Goal: Task Accomplishment & Management: Manage account settings

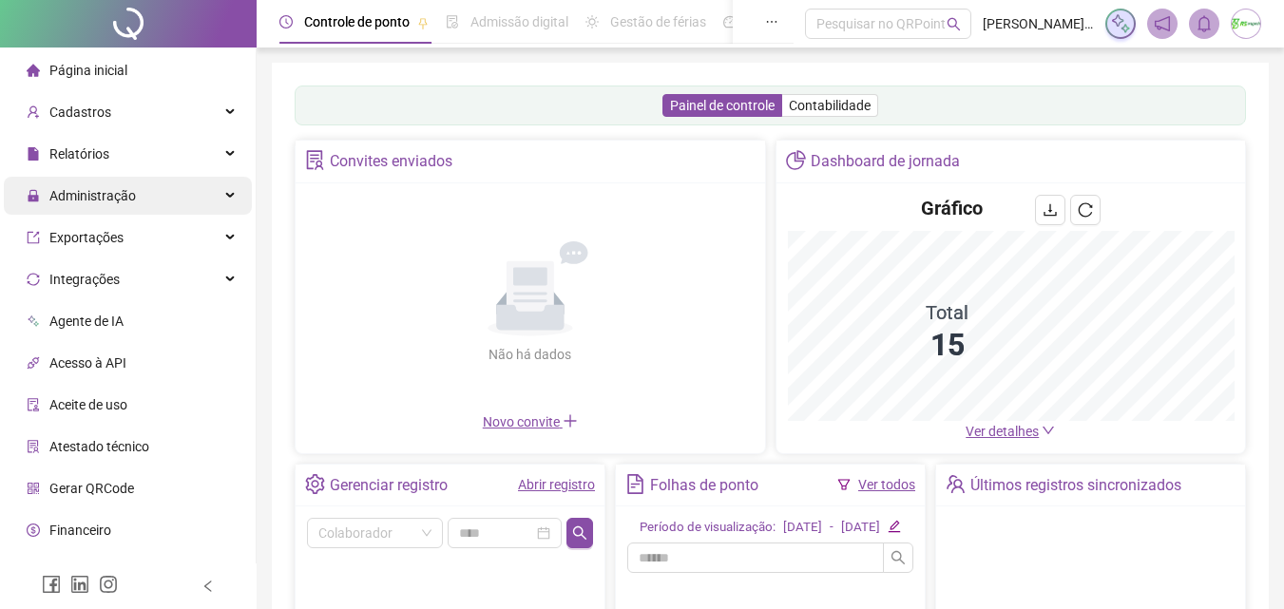
click at [129, 194] on span "Administração" at bounding box center [92, 195] width 86 height 15
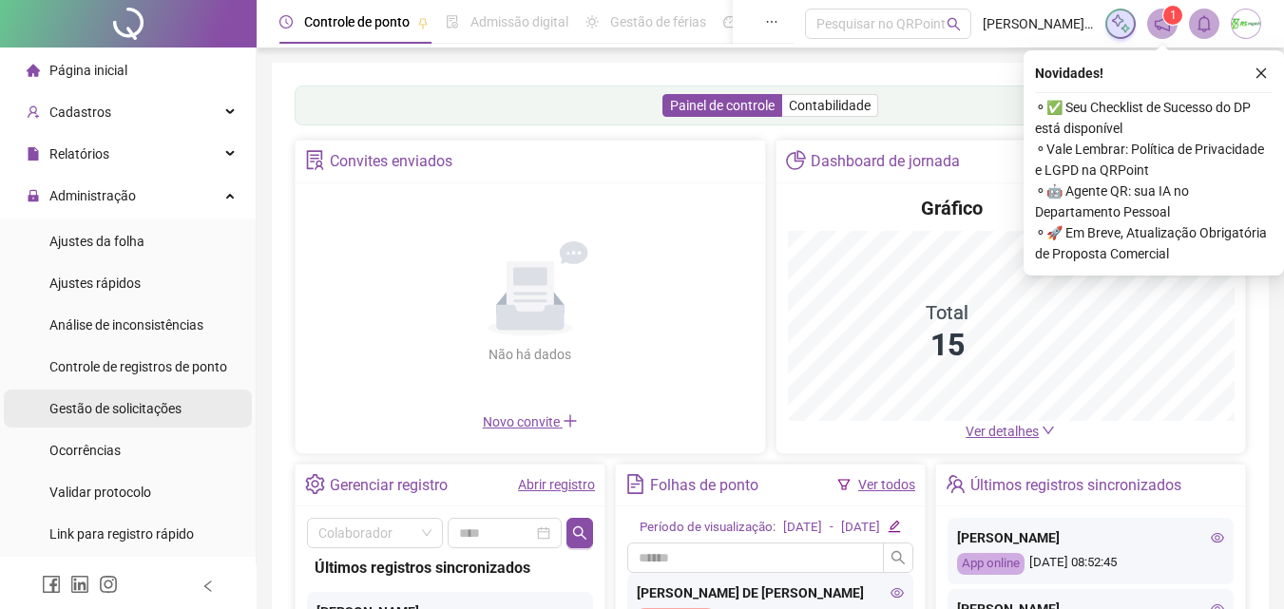
click at [116, 407] on span "Gestão de solicitações" at bounding box center [115, 408] width 132 height 15
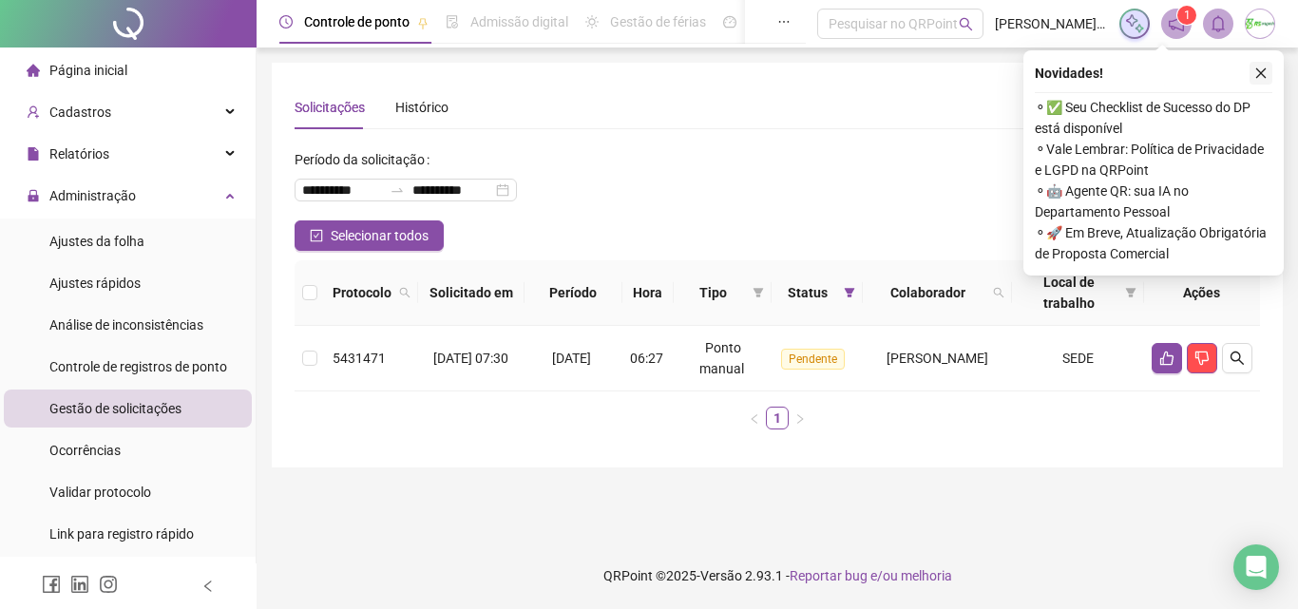
click at [1257, 68] on icon "close" at bounding box center [1260, 73] width 13 height 13
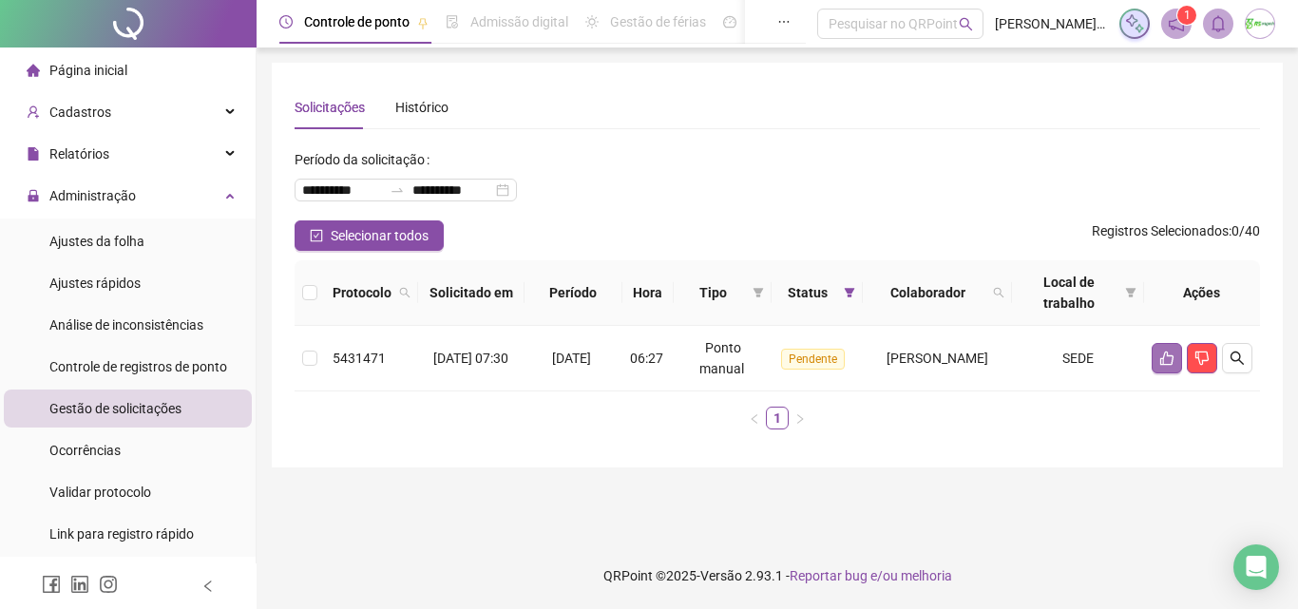
click at [1167, 367] on button "button" at bounding box center [1166, 358] width 30 height 30
click at [1162, 356] on body "**********" at bounding box center [649, 304] width 1298 height 609
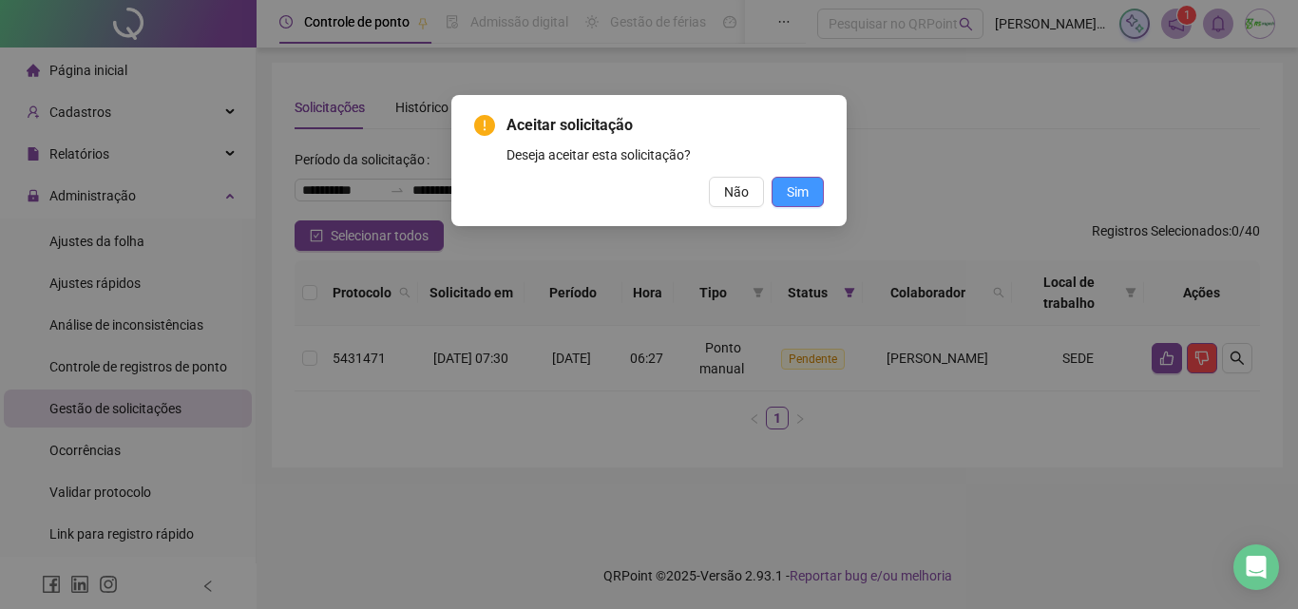
click at [795, 189] on span "Sim" at bounding box center [798, 191] width 22 height 21
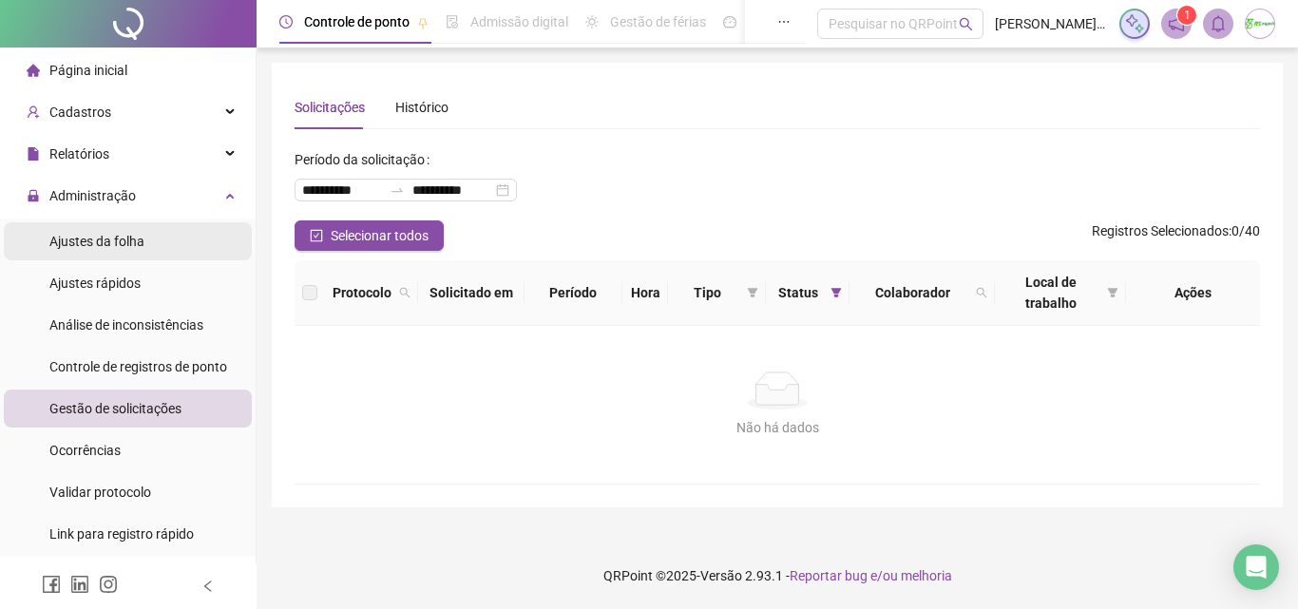
click at [139, 234] on span "Ajustes da folha" at bounding box center [96, 241] width 95 height 15
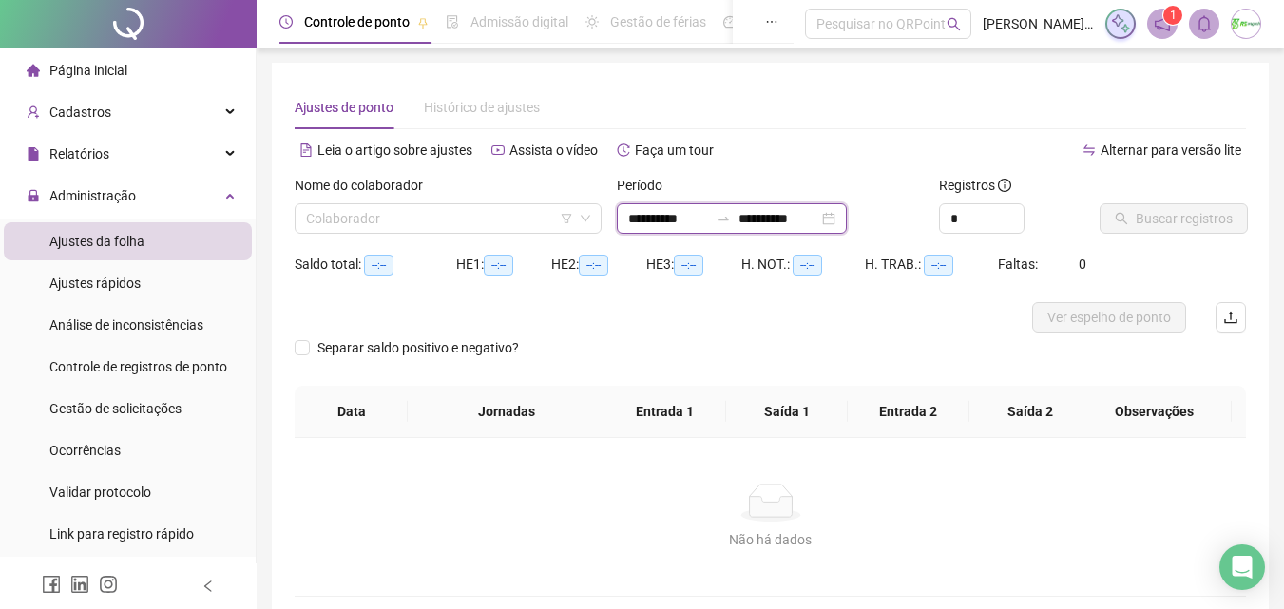
click at [708, 220] on input "**********" at bounding box center [668, 218] width 80 height 21
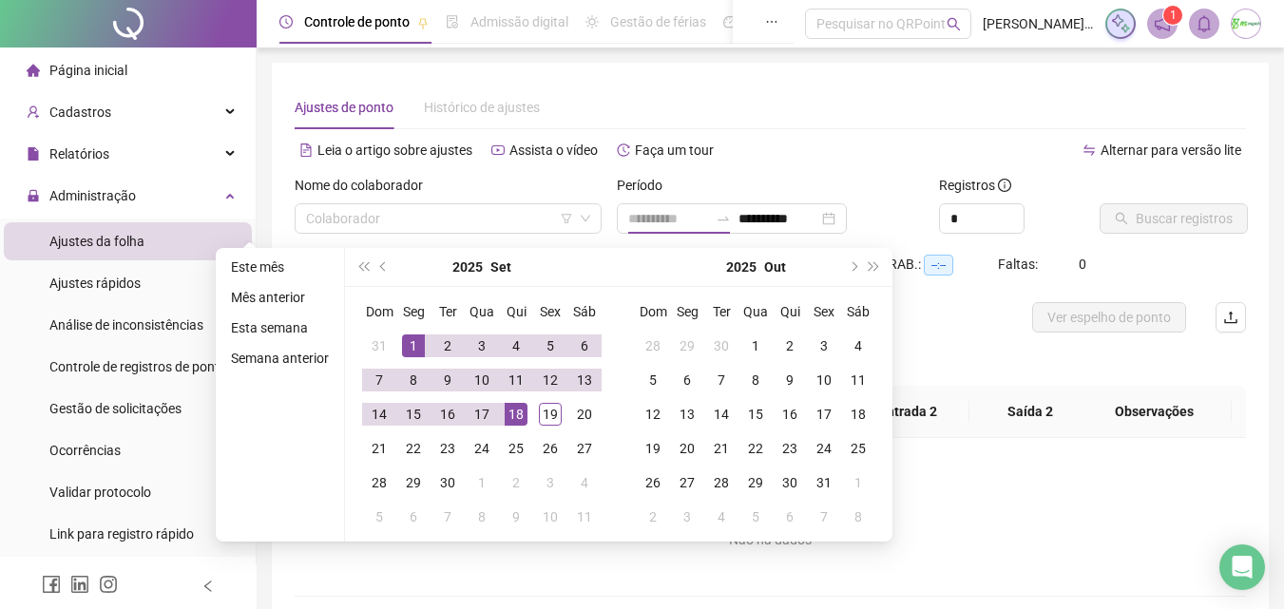
click at [409, 347] on div "1" at bounding box center [413, 345] width 23 height 23
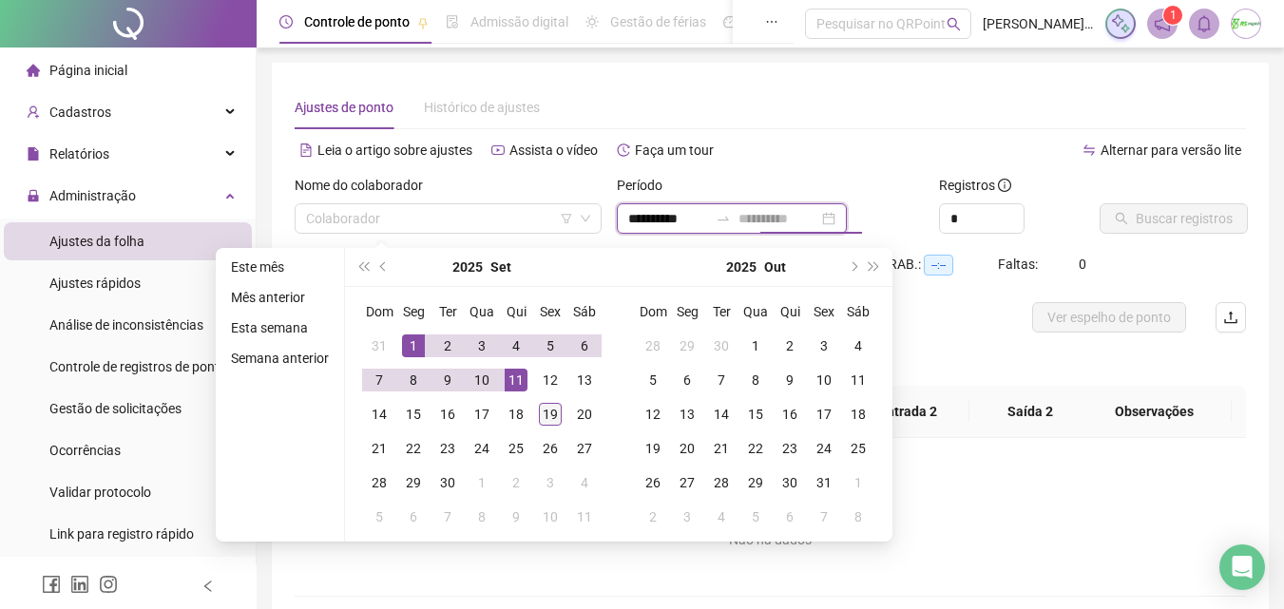
type input "**********"
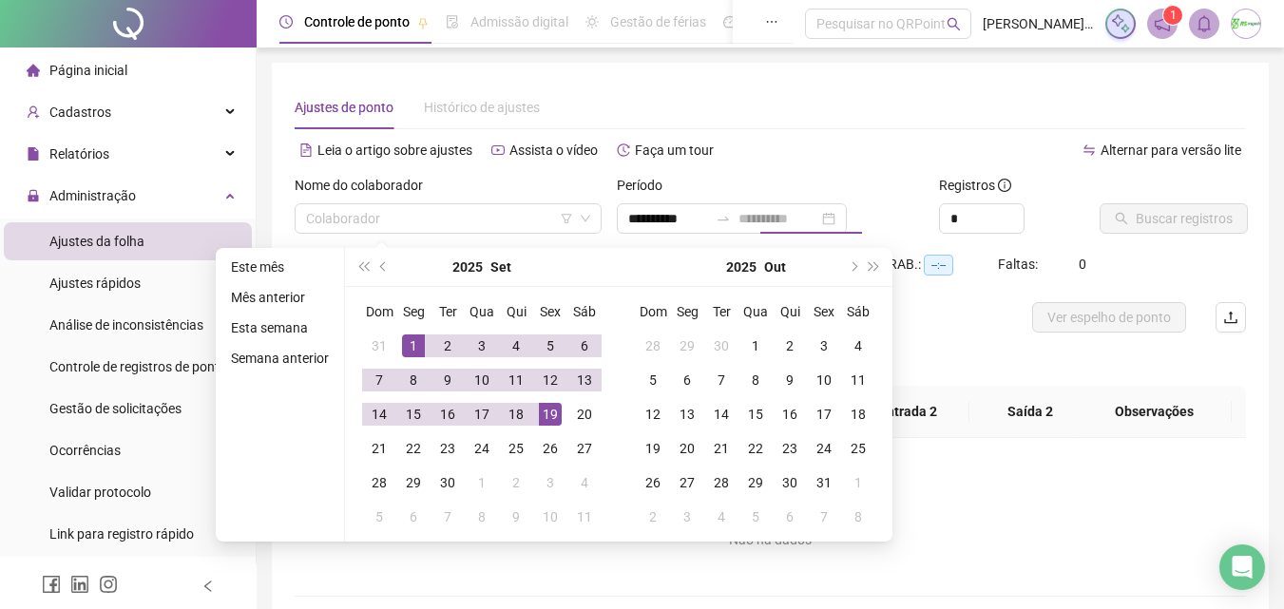
click at [554, 408] on div "19" at bounding box center [550, 414] width 23 height 23
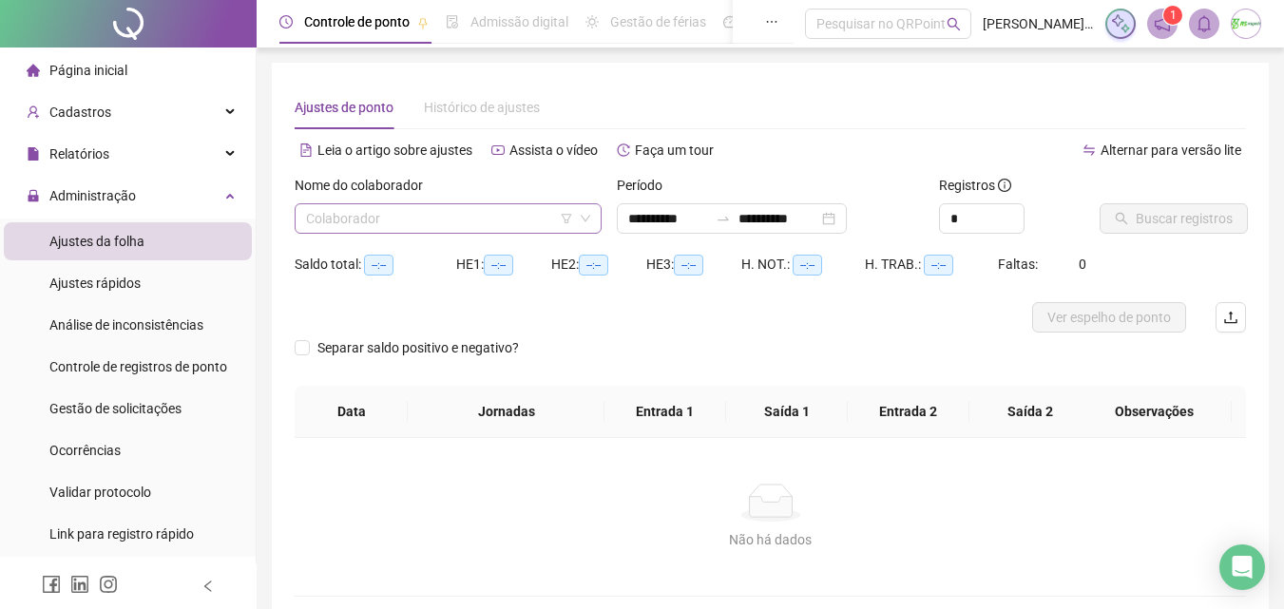
click at [515, 219] on input "search" at bounding box center [439, 218] width 267 height 29
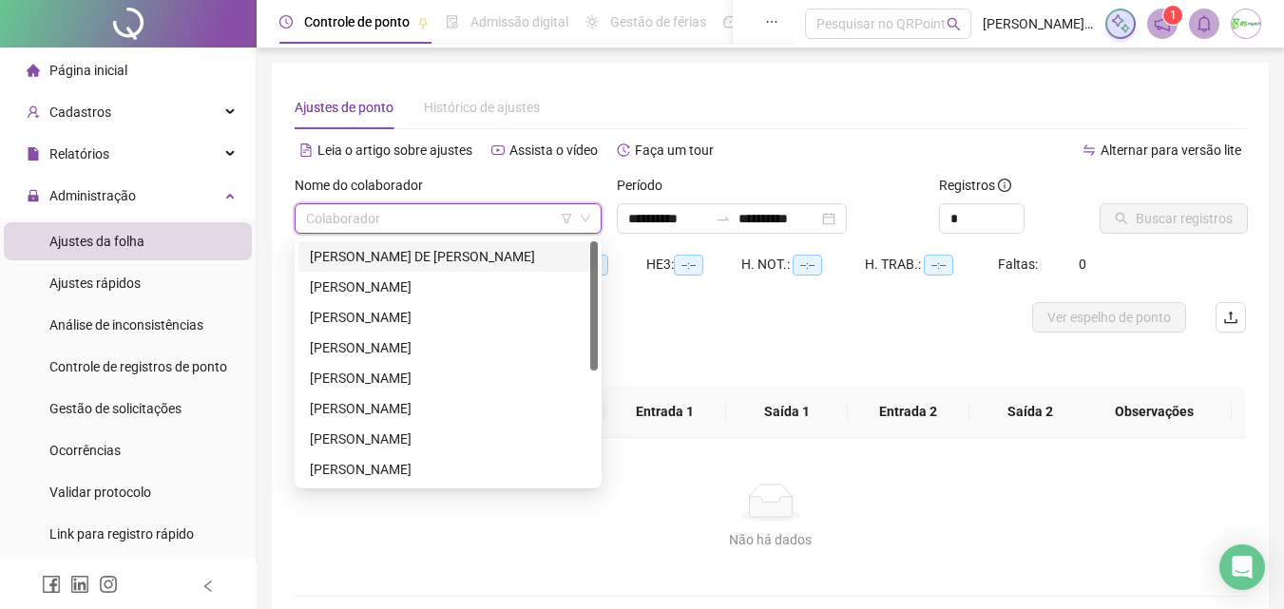
click at [502, 259] on div "[PERSON_NAME] DE [PERSON_NAME]" at bounding box center [448, 256] width 276 height 21
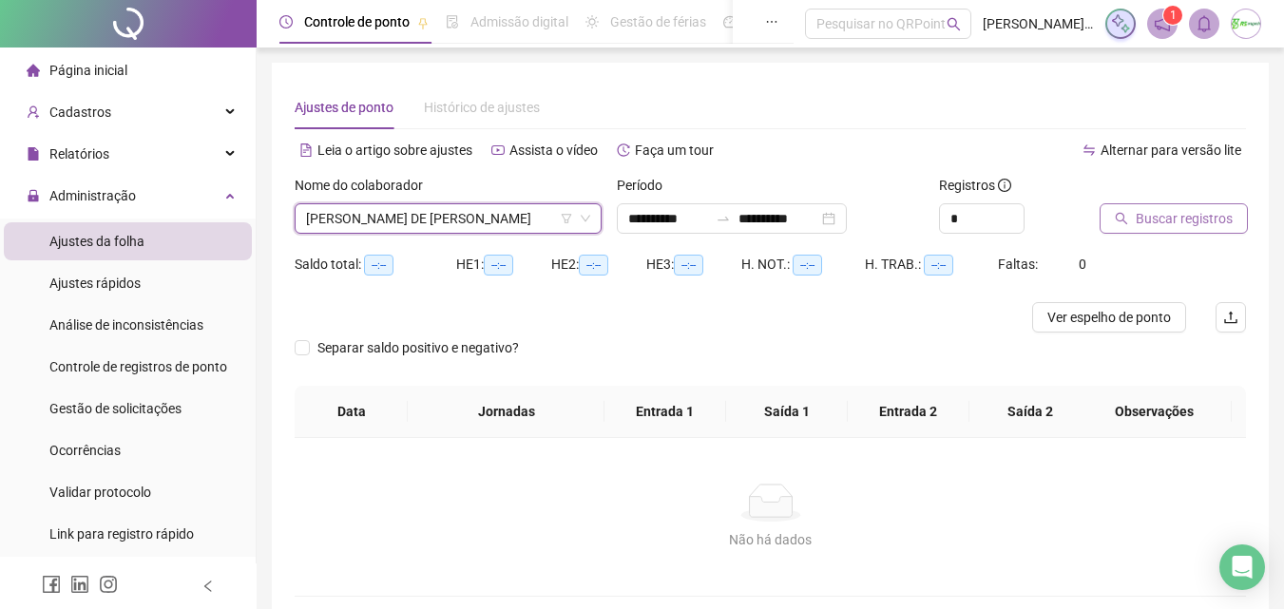
click at [1120, 214] on icon "search" at bounding box center [1120, 218] width 13 height 13
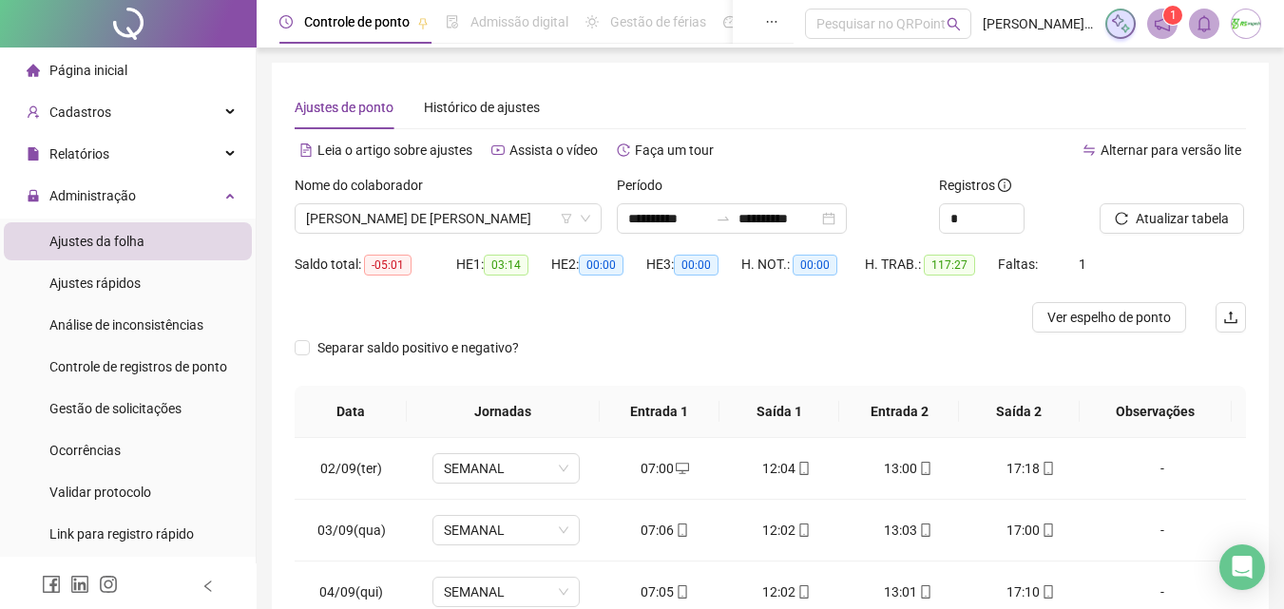
drag, startPoint x: 1154, startPoint y: 210, endPoint x: 174, endPoint y: 29, distance: 996.9
click at [1154, 210] on span "Atualizar tabela" at bounding box center [1181, 218] width 93 height 21
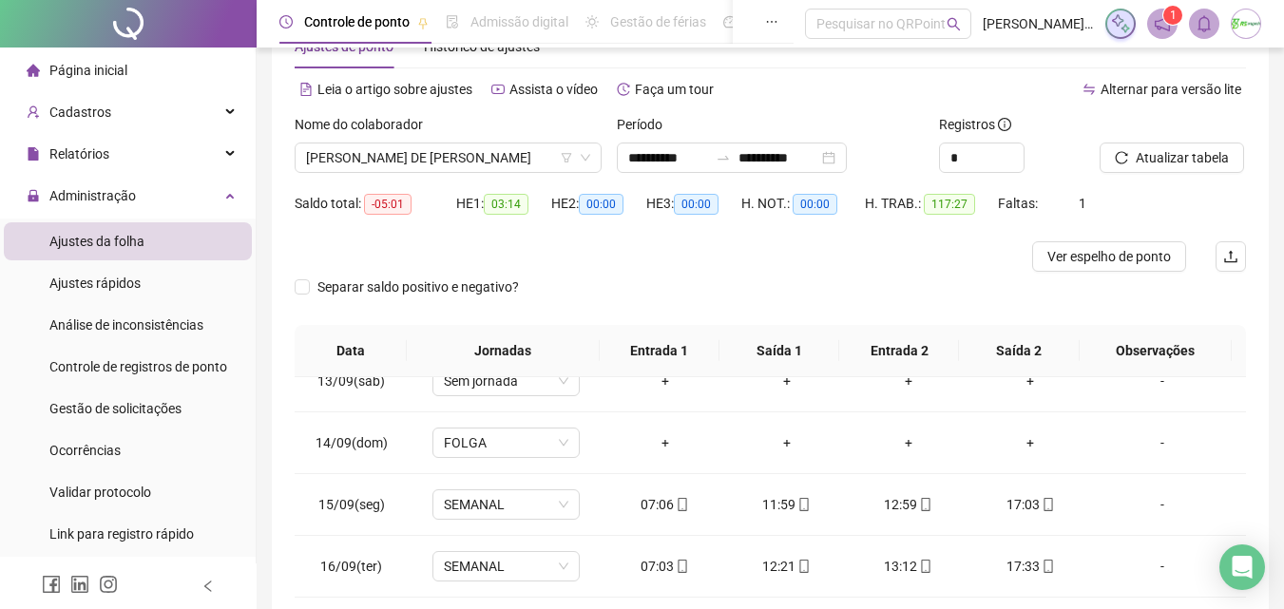
scroll to position [54, 0]
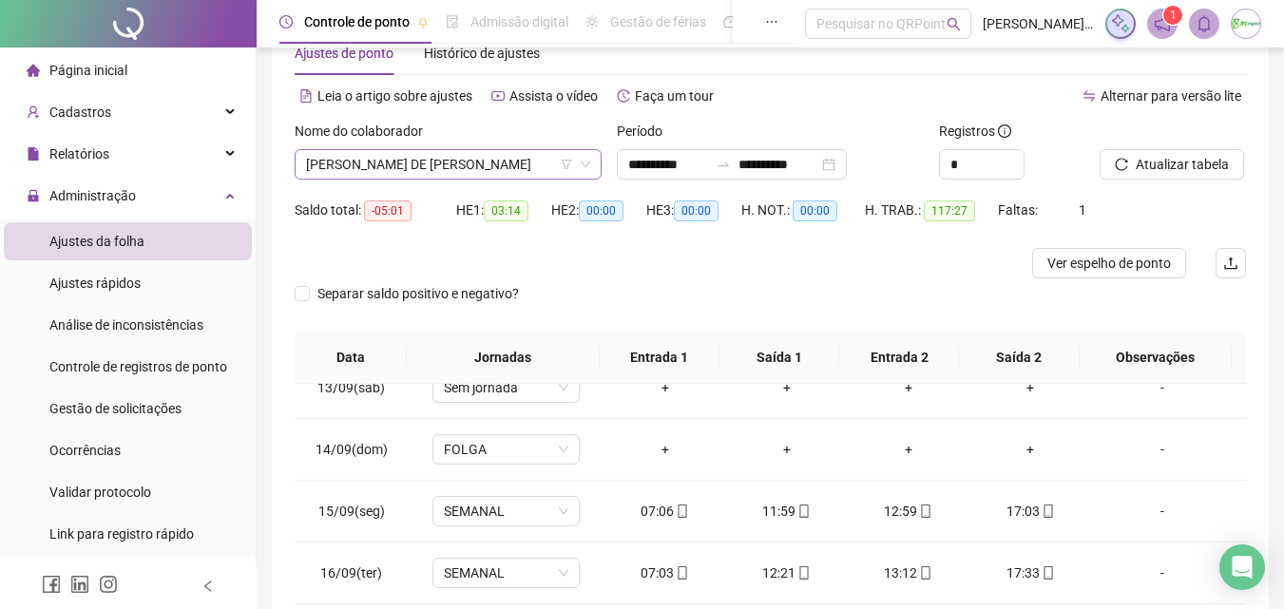
click at [482, 160] on span "[PERSON_NAME] DE [PERSON_NAME]" at bounding box center [448, 164] width 284 height 29
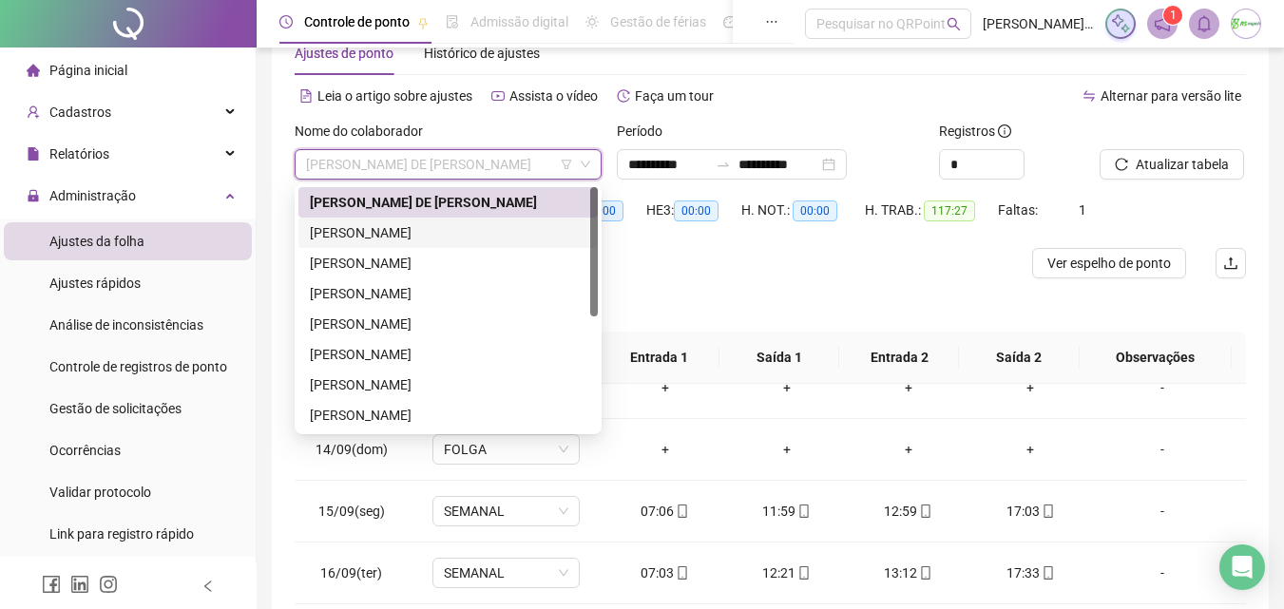
click at [466, 227] on div "[PERSON_NAME]" at bounding box center [448, 232] width 276 height 21
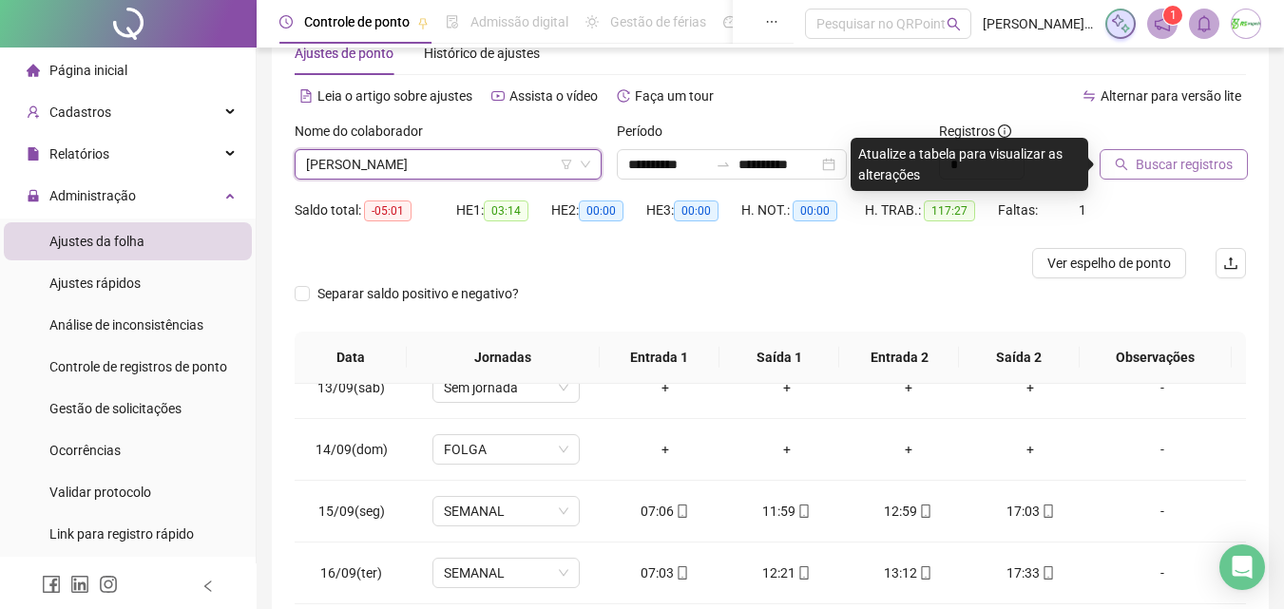
click at [1193, 172] on span "Buscar registros" at bounding box center [1183, 164] width 97 height 21
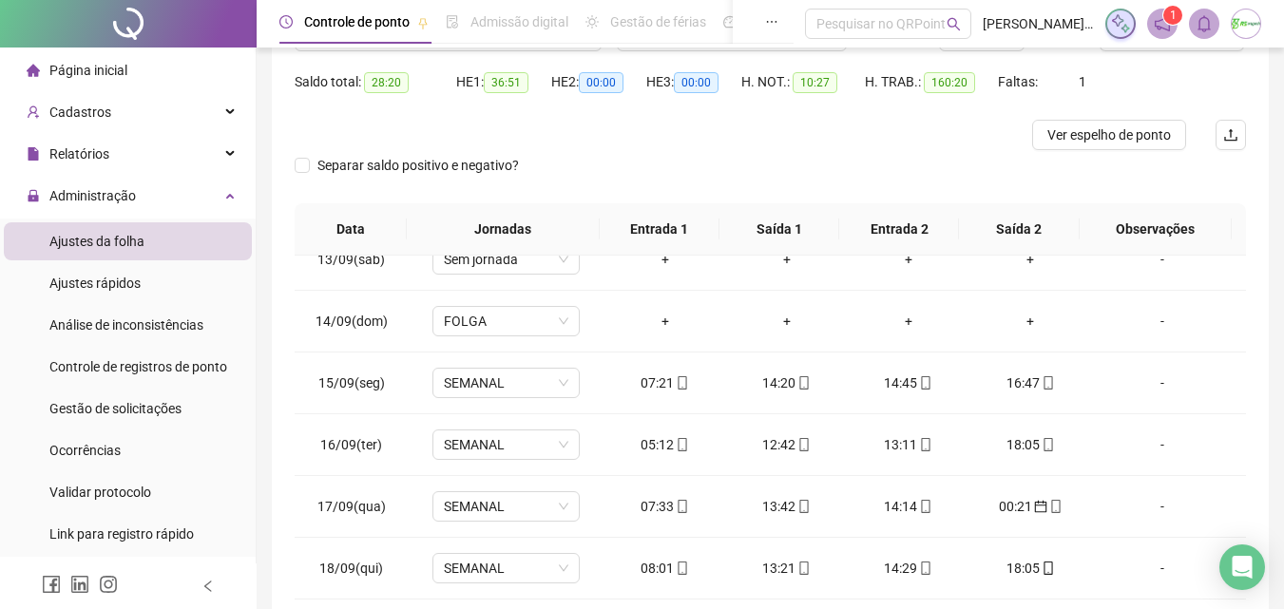
scroll to position [149, 0]
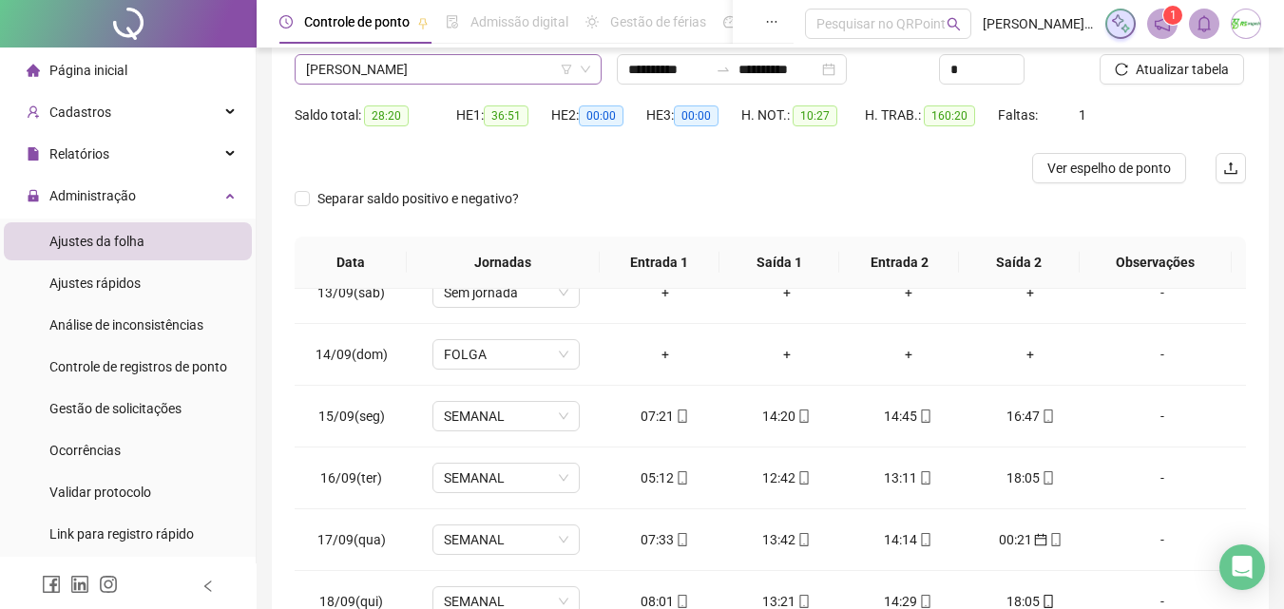
click at [481, 68] on span "[PERSON_NAME]" at bounding box center [448, 69] width 284 height 29
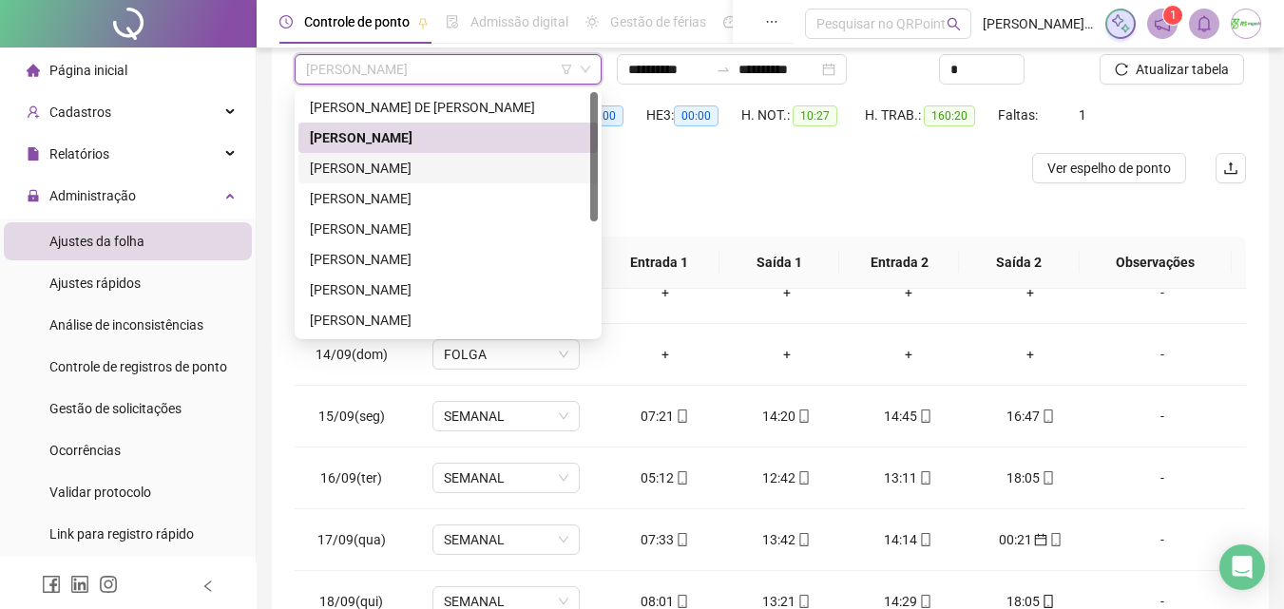
click at [433, 168] on div "[PERSON_NAME]" at bounding box center [448, 168] width 276 height 21
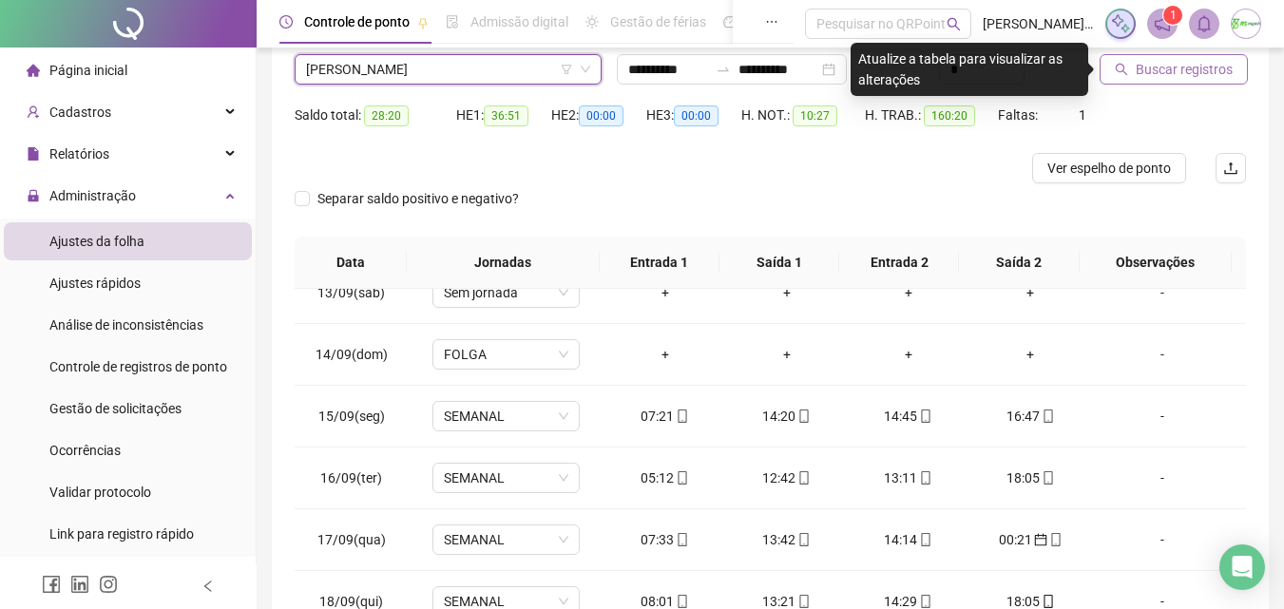
click at [1215, 58] on button "Buscar registros" at bounding box center [1173, 69] width 148 height 30
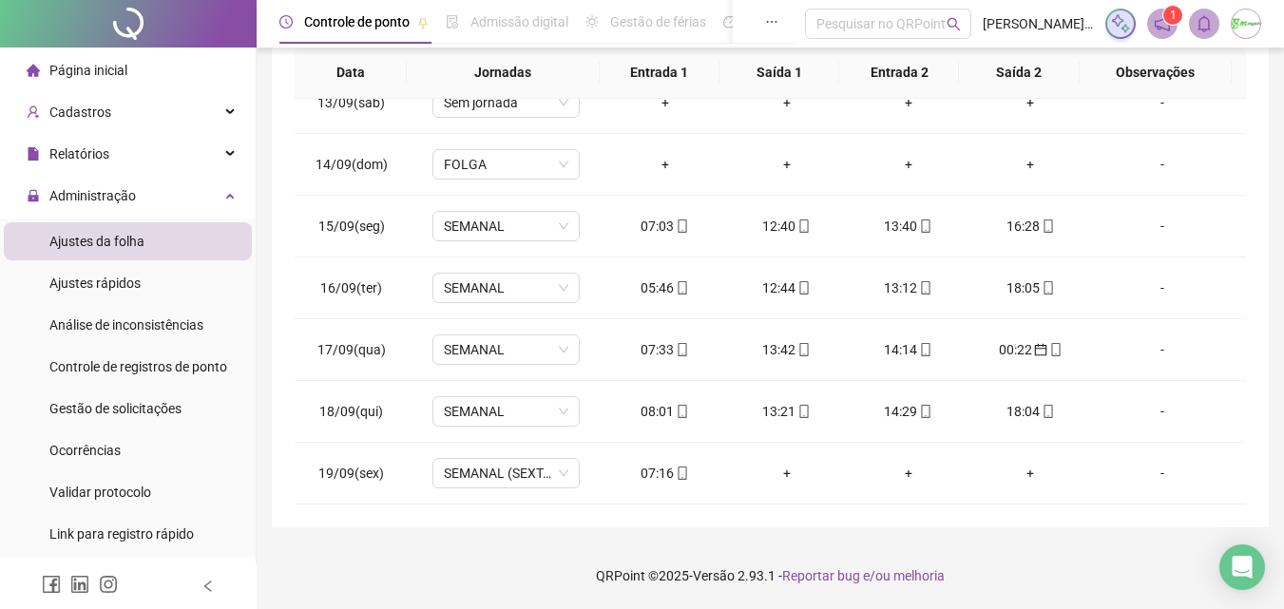
scroll to position [54, 0]
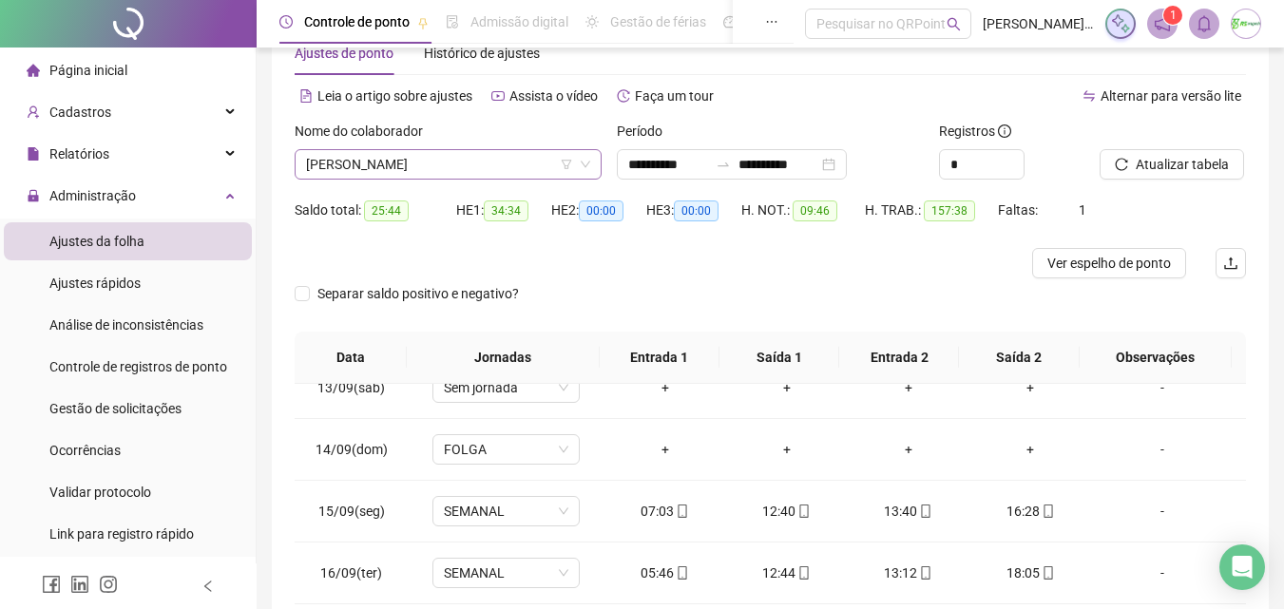
click at [520, 163] on span "[PERSON_NAME]" at bounding box center [448, 164] width 284 height 29
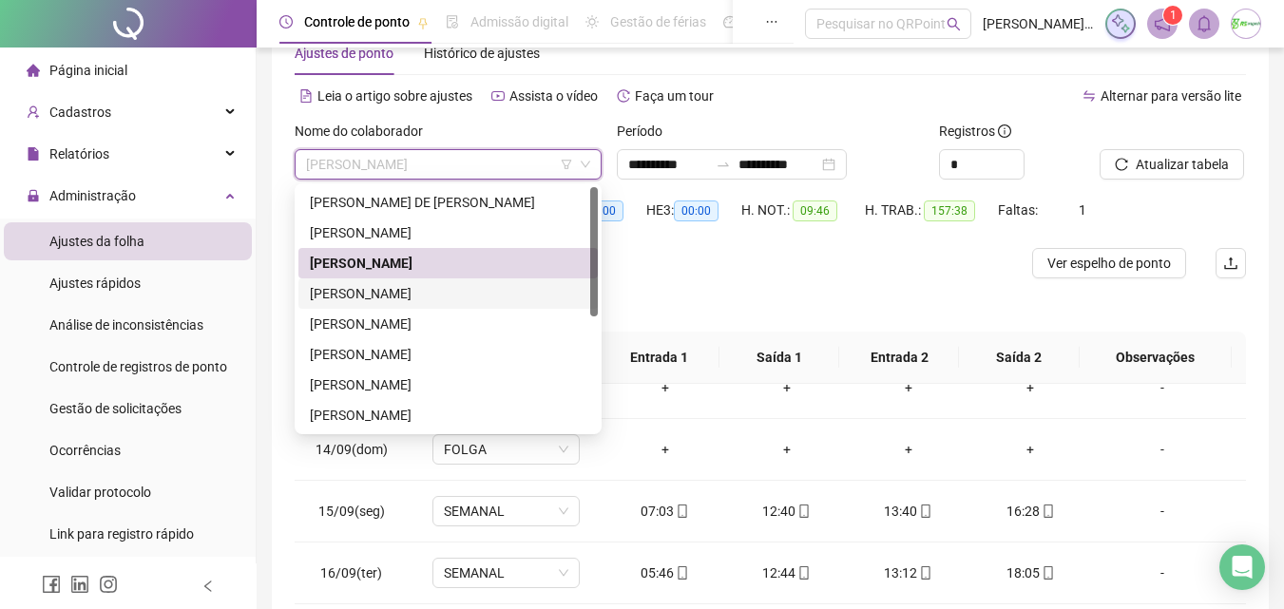
click at [460, 295] on div "[PERSON_NAME]" at bounding box center [448, 293] width 276 height 21
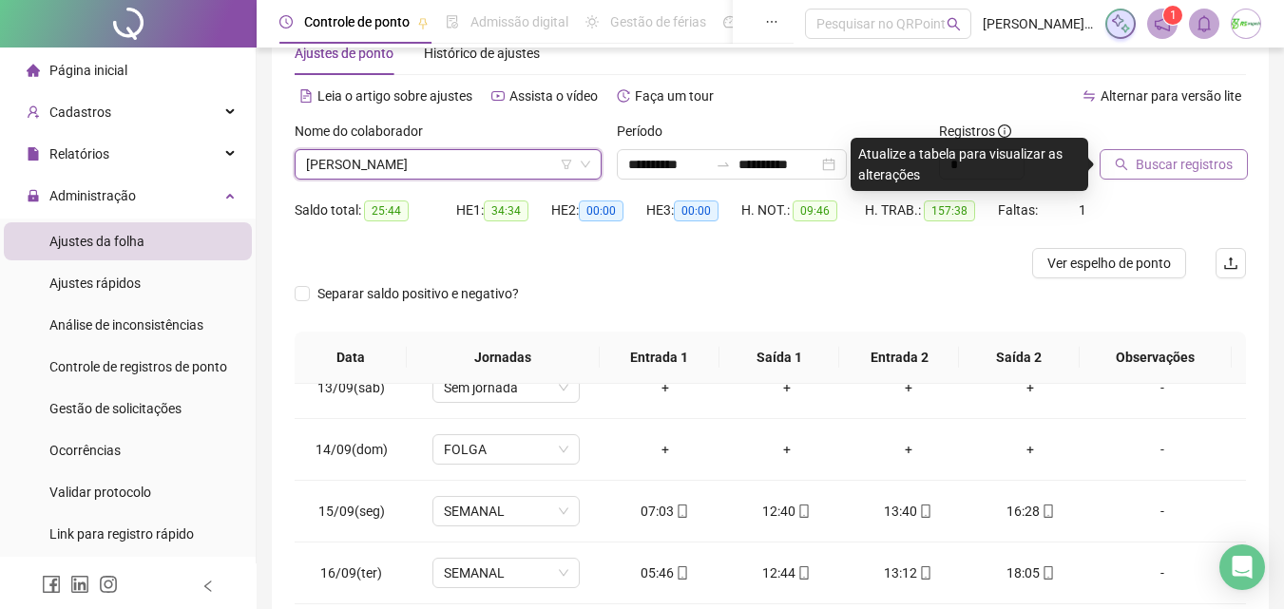
click at [1214, 165] on span "Buscar registros" at bounding box center [1183, 164] width 97 height 21
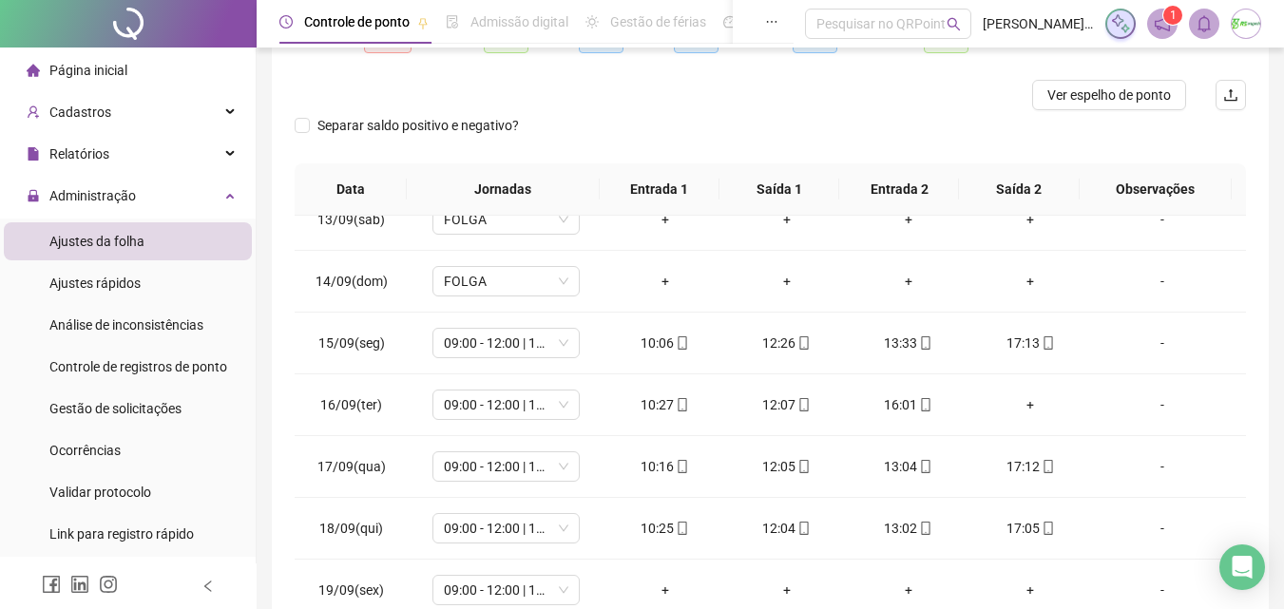
scroll to position [149, 0]
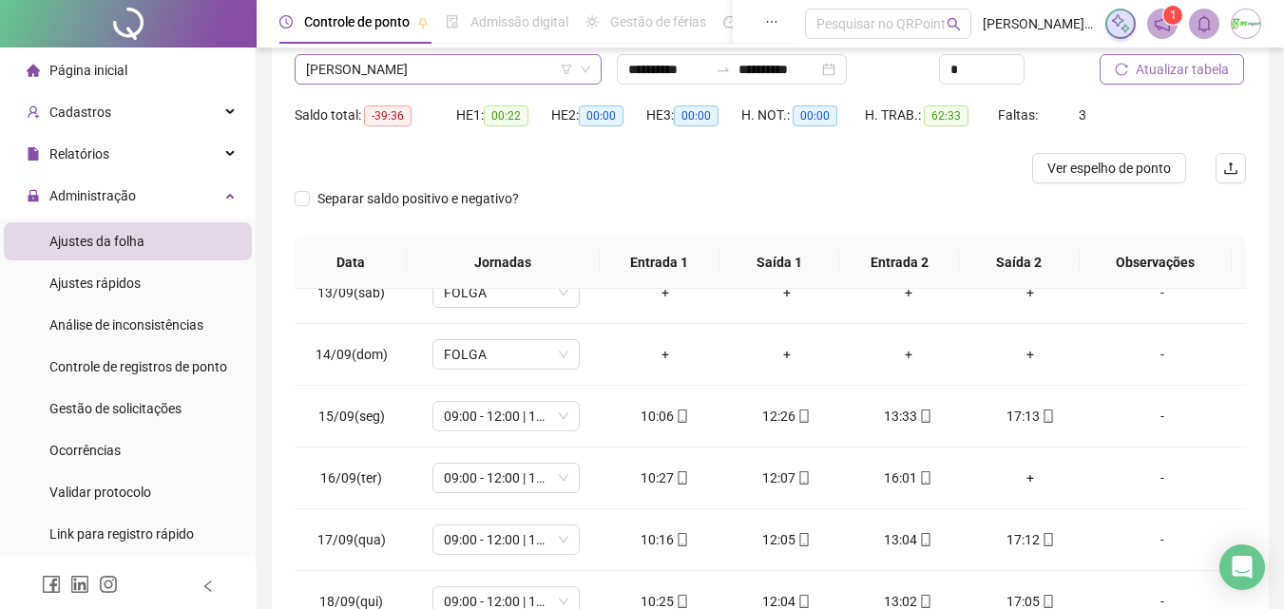
click at [485, 64] on span "[PERSON_NAME]" at bounding box center [448, 69] width 284 height 29
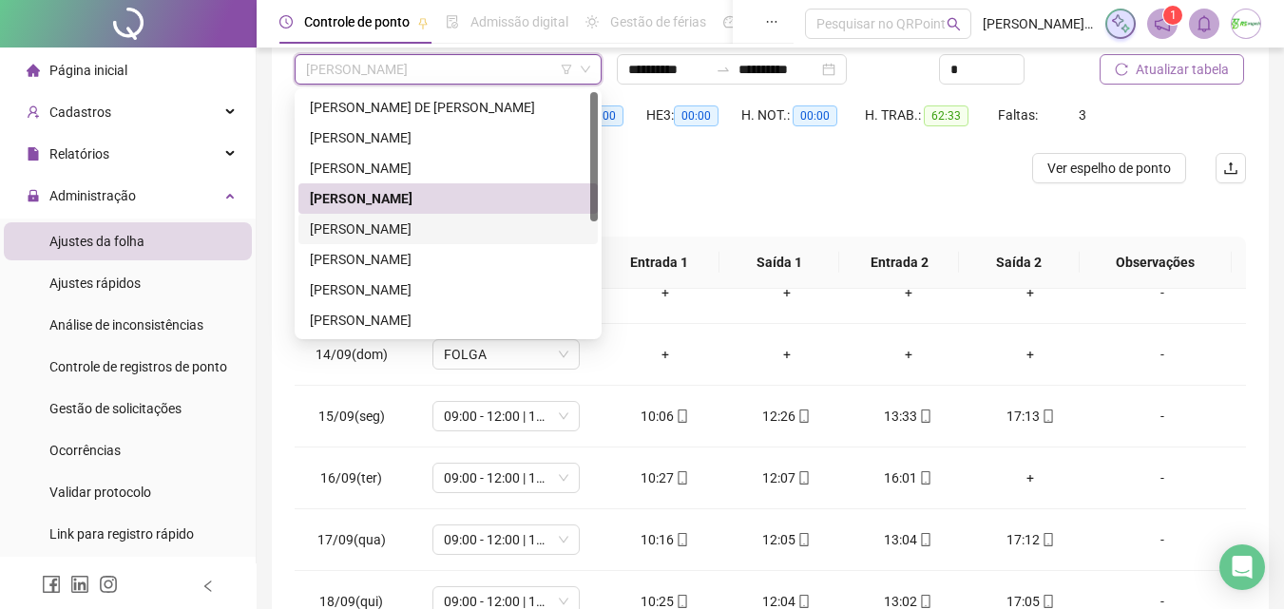
click at [395, 237] on div "[PERSON_NAME]" at bounding box center [448, 229] width 276 height 21
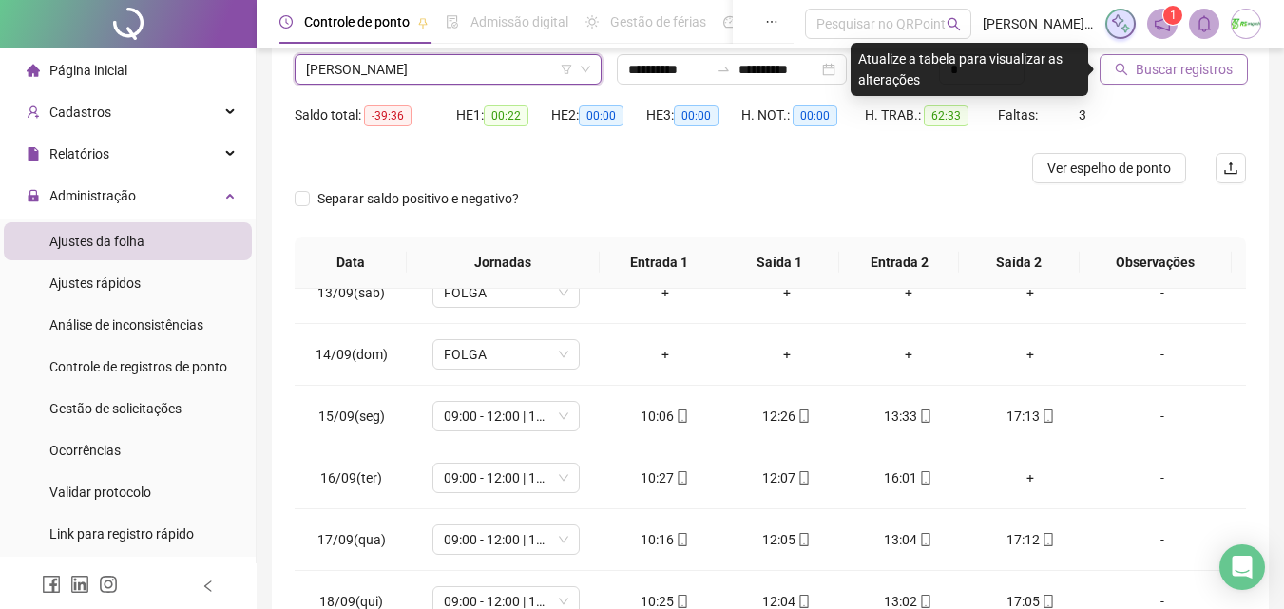
click at [1206, 67] on span "Buscar registros" at bounding box center [1183, 69] width 97 height 21
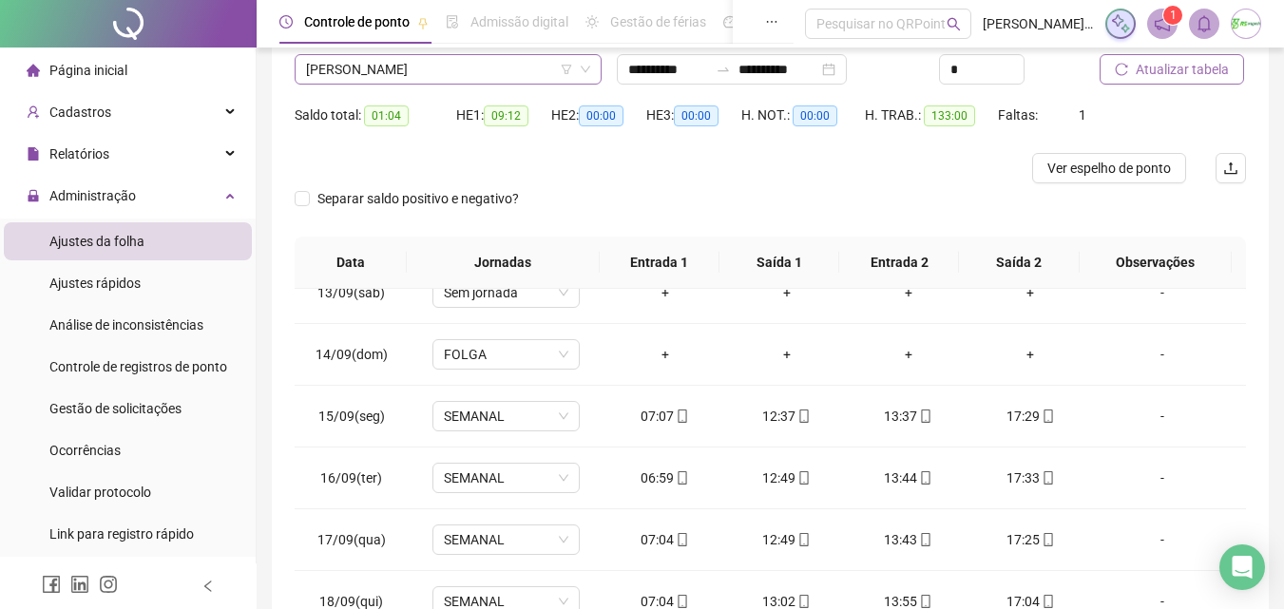
click at [484, 82] on span "[PERSON_NAME]" at bounding box center [448, 69] width 284 height 29
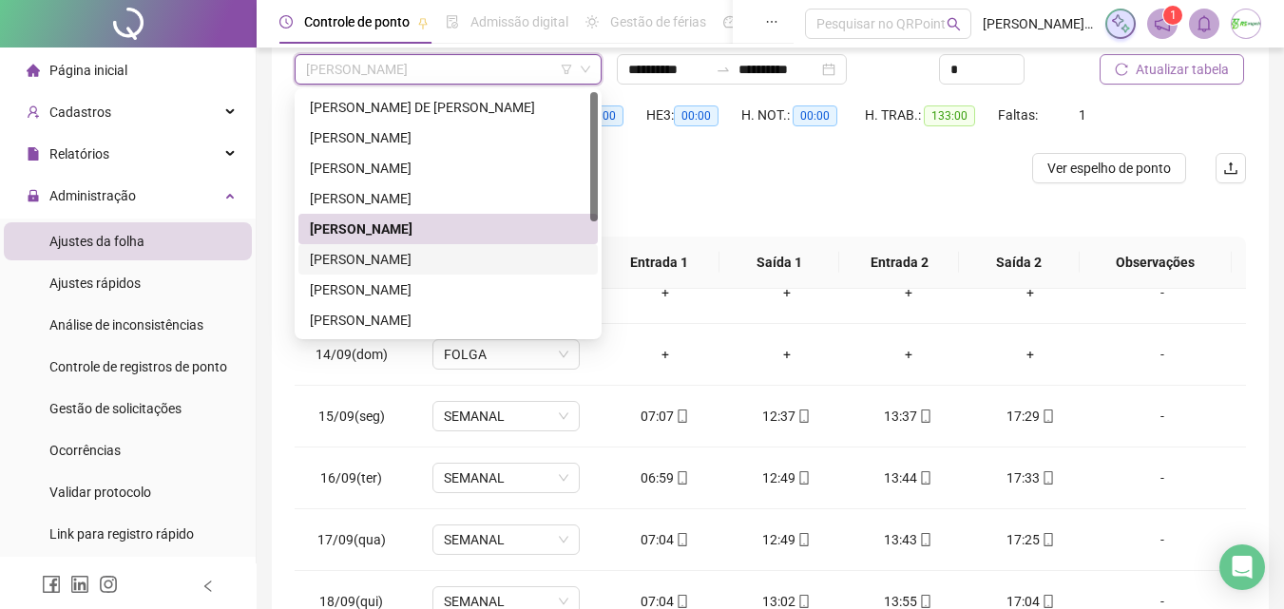
click at [407, 259] on div "[PERSON_NAME]" at bounding box center [448, 259] width 276 height 21
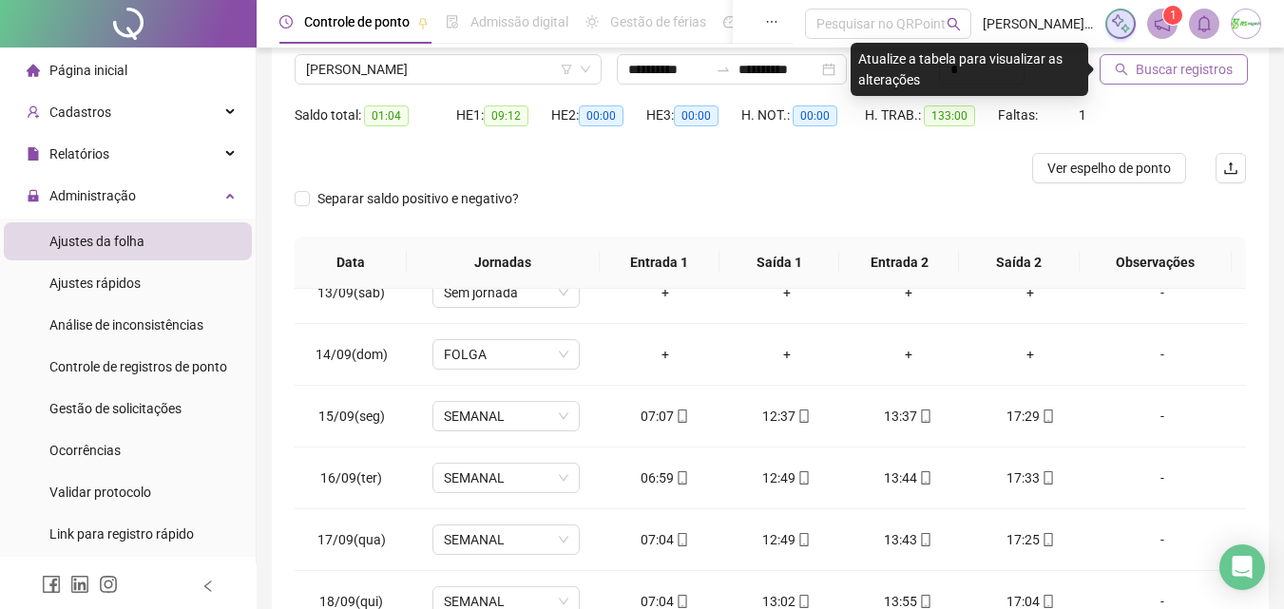
click at [1211, 71] on span "Buscar registros" at bounding box center [1183, 69] width 97 height 21
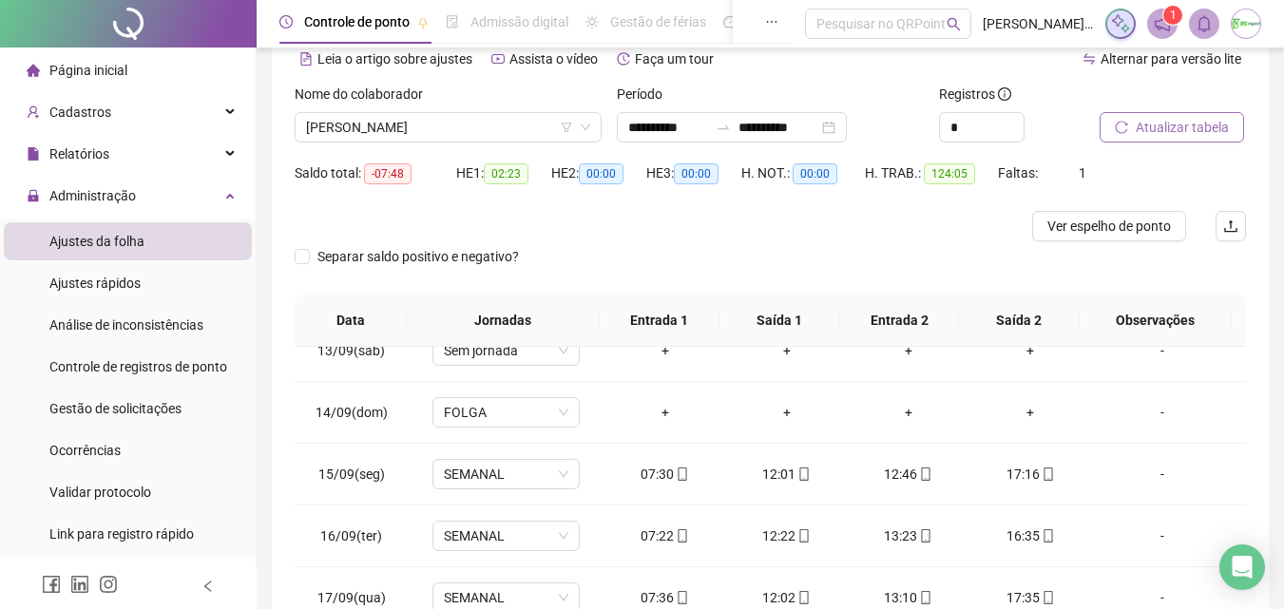
scroll to position [54, 0]
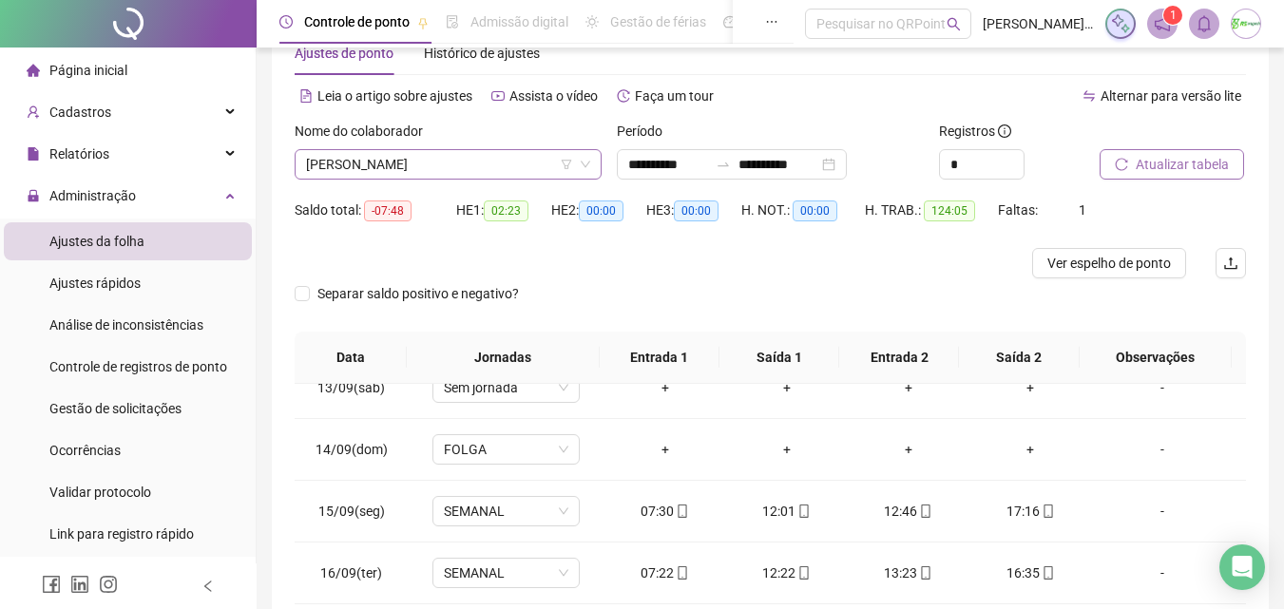
click at [461, 169] on span "[PERSON_NAME]" at bounding box center [448, 164] width 284 height 29
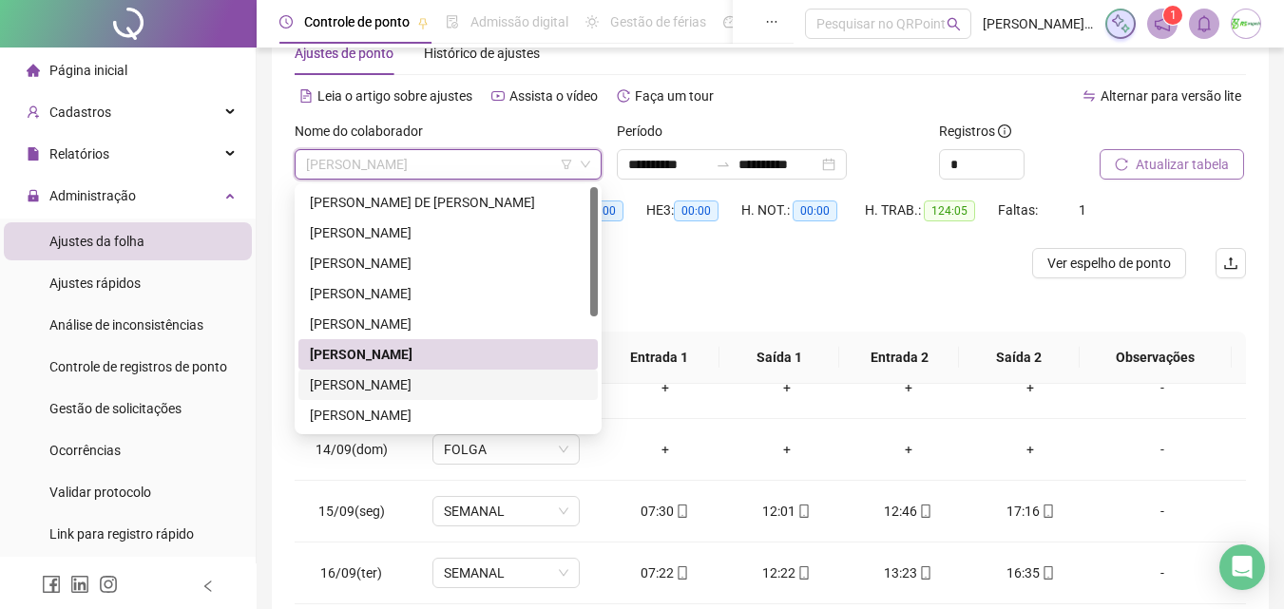
click at [444, 374] on div "[PERSON_NAME]" at bounding box center [448, 384] width 276 height 21
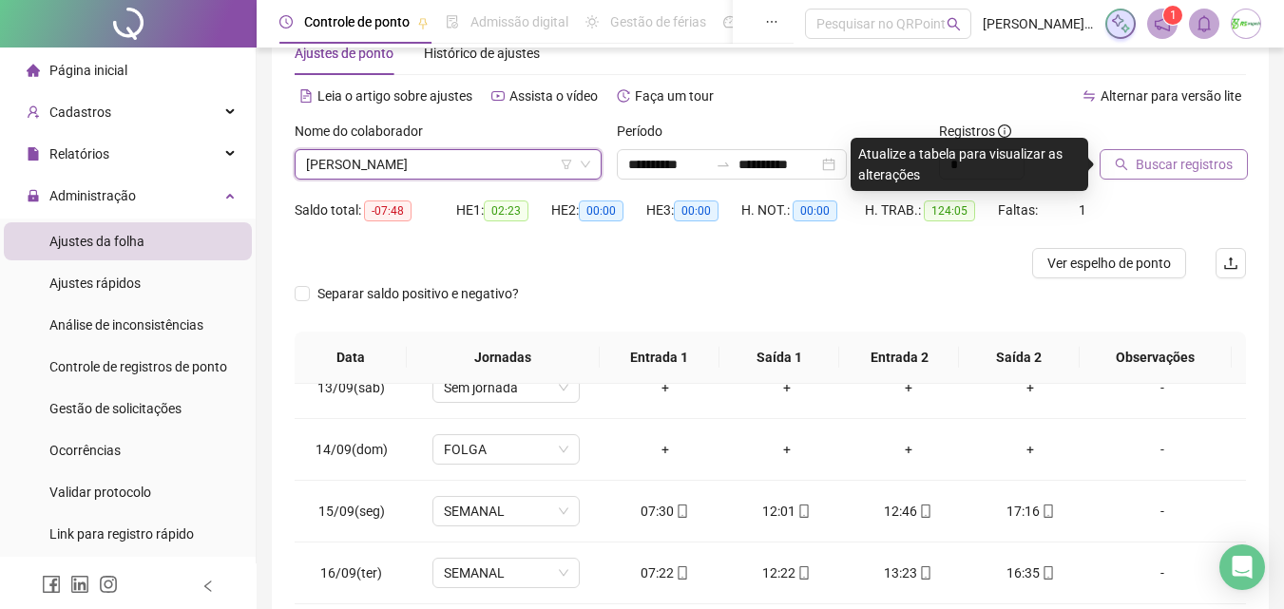
click at [1205, 168] on span "Buscar registros" at bounding box center [1183, 164] width 97 height 21
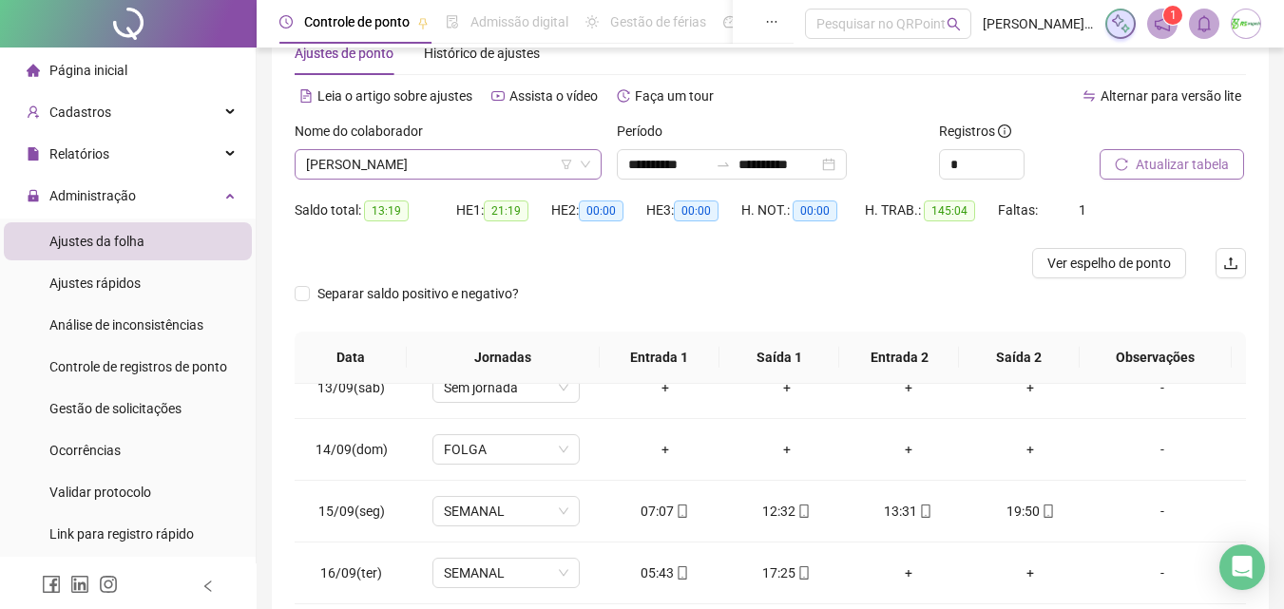
click at [520, 157] on span "[PERSON_NAME]" at bounding box center [448, 164] width 284 height 29
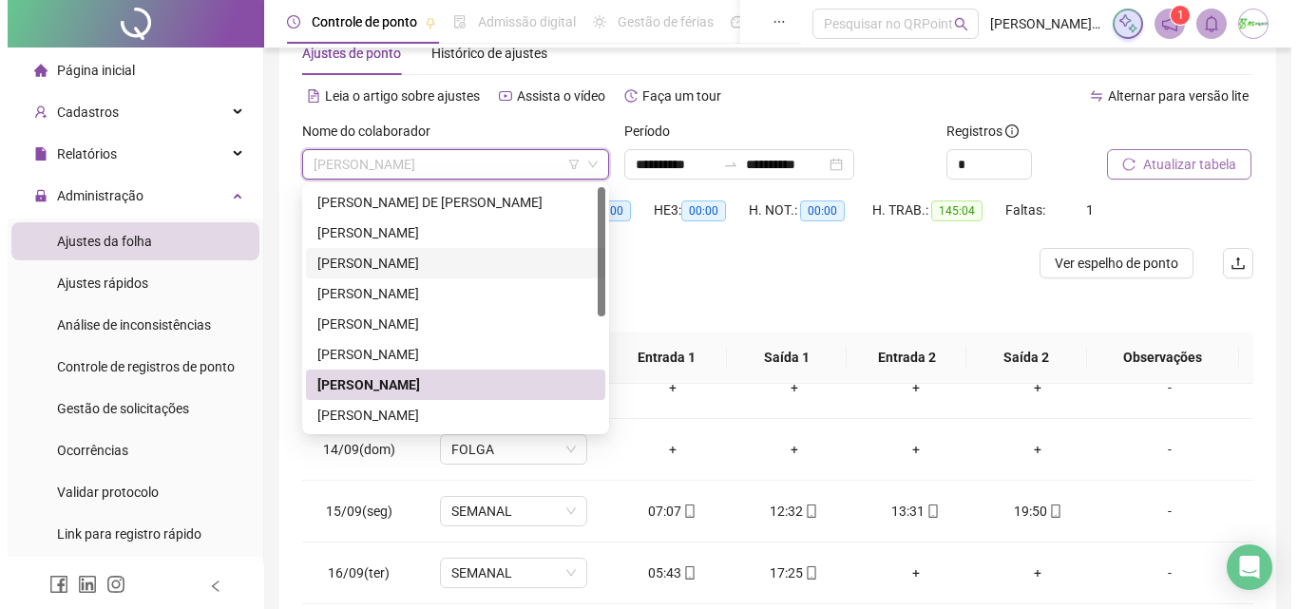
scroll to position [190, 0]
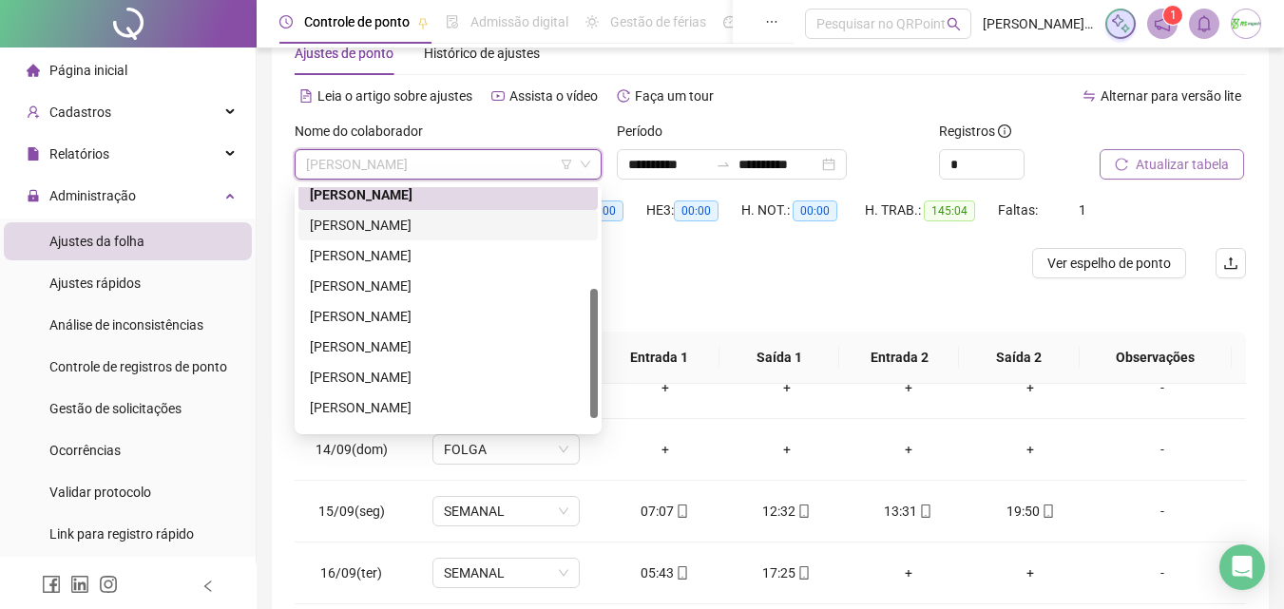
click at [489, 238] on div "[PERSON_NAME]" at bounding box center [447, 225] width 299 height 30
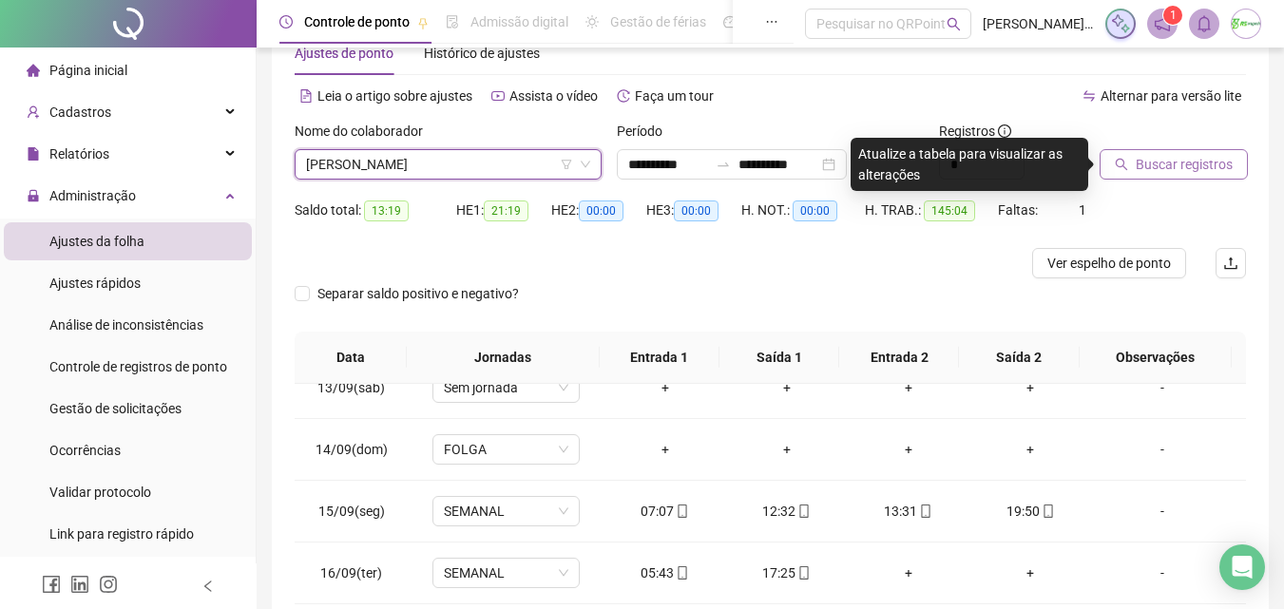
click at [1225, 171] on span "Buscar registros" at bounding box center [1183, 164] width 97 height 21
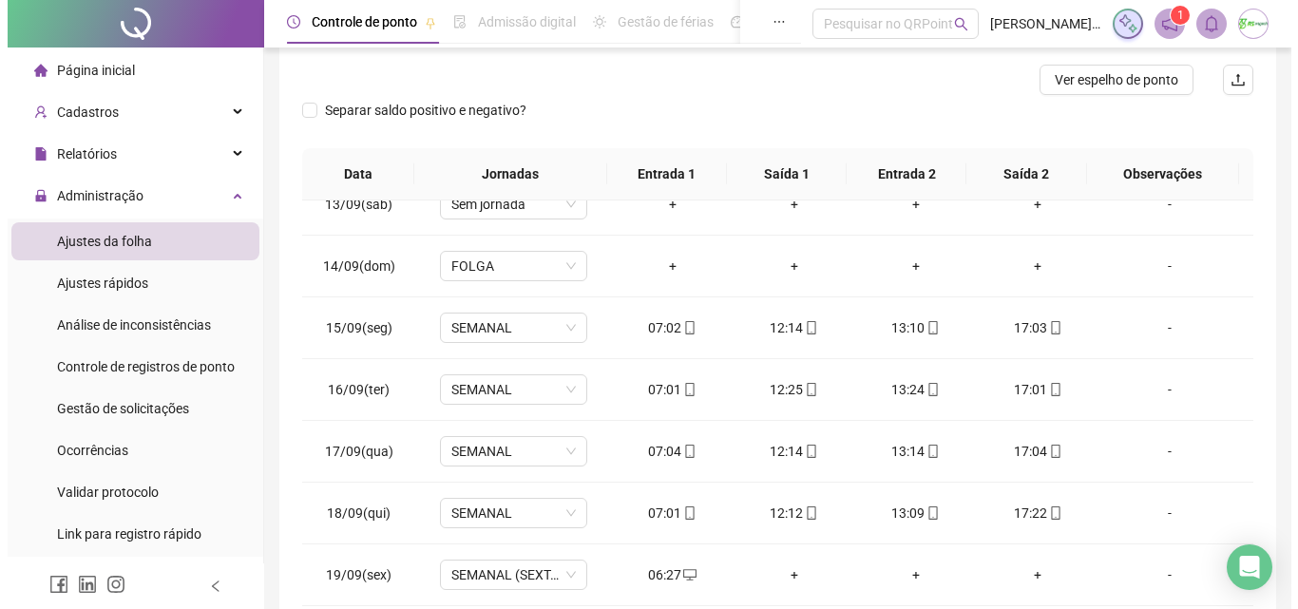
scroll to position [149, 0]
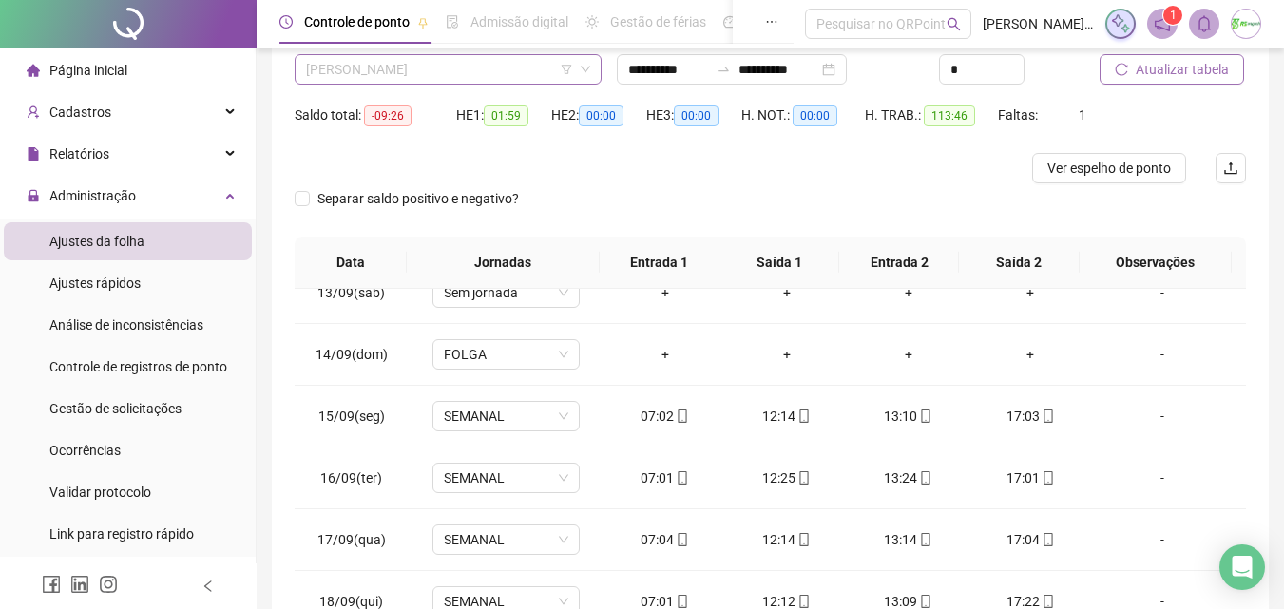
click at [529, 78] on span "[PERSON_NAME]" at bounding box center [448, 69] width 284 height 29
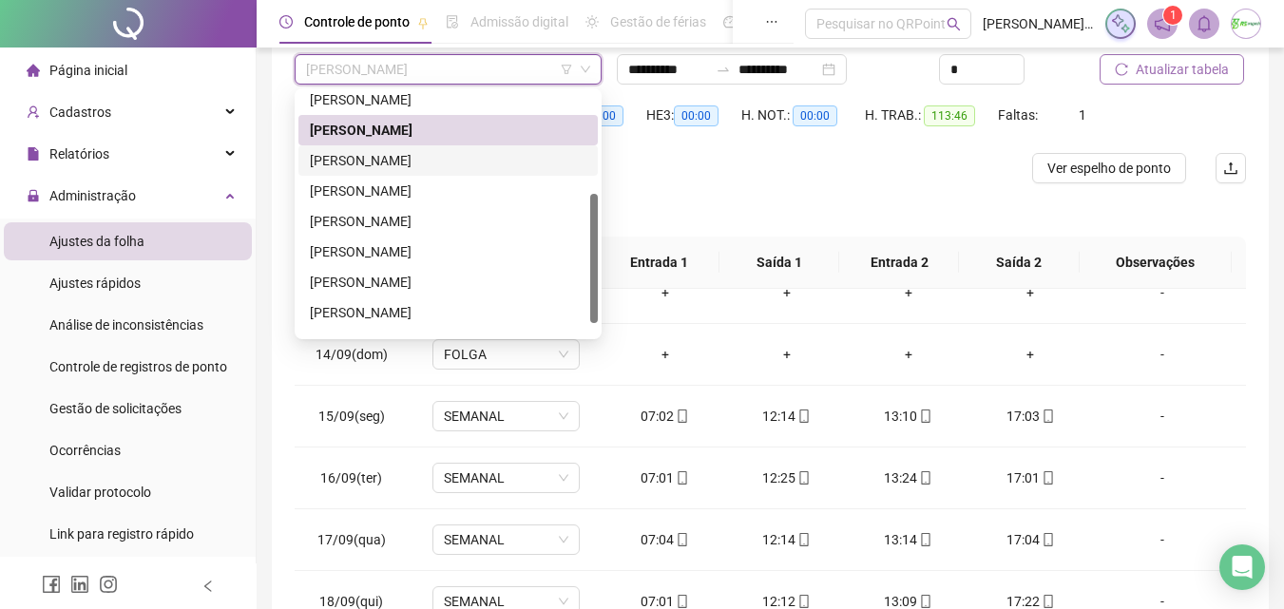
click at [478, 162] on div "[PERSON_NAME]" at bounding box center [448, 160] width 276 height 21
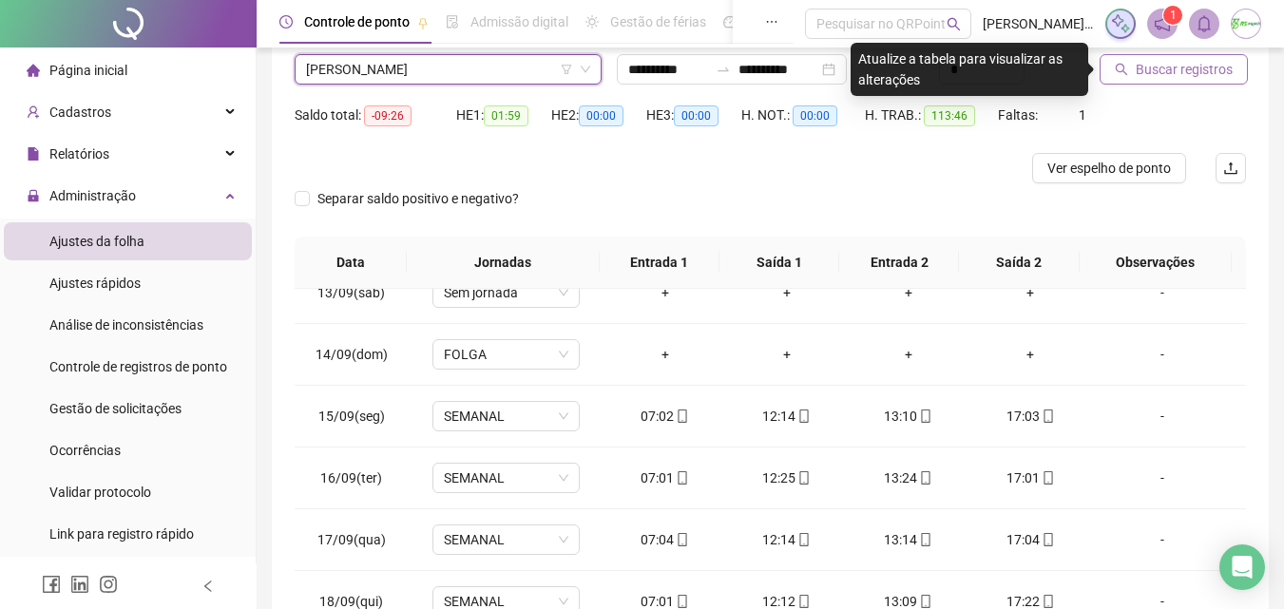
click at [1199, 66] on span "Buscar registros" at bounding box center [1183, 69] width 97 height 21
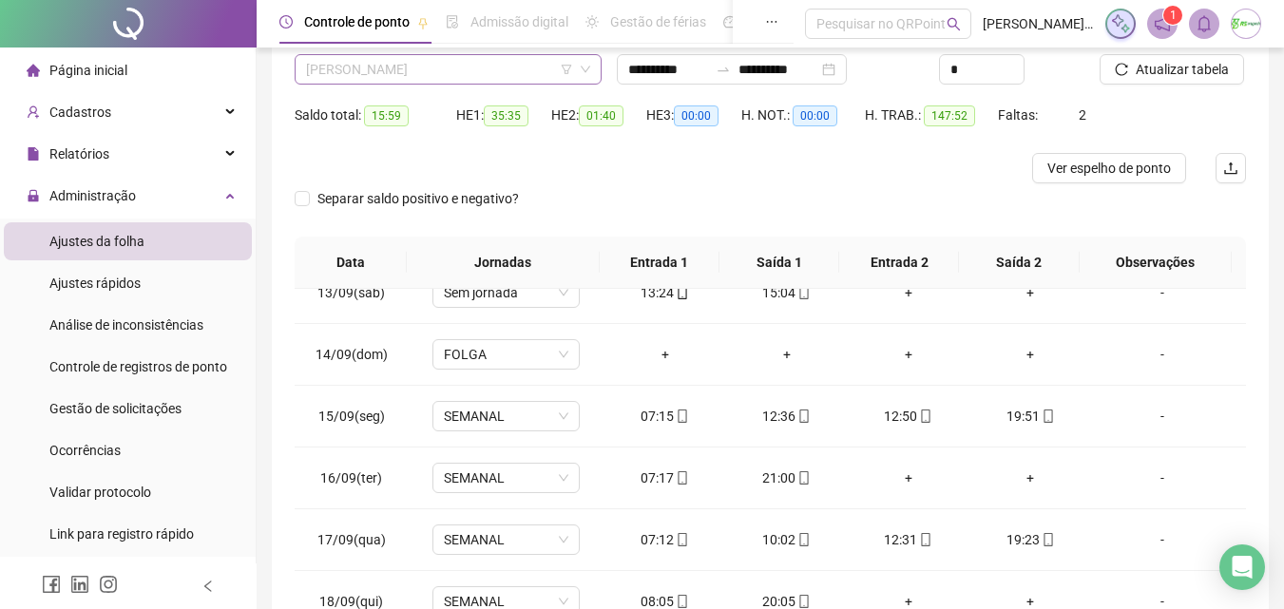
click at [478, 78] on span "[PERSON_NAME]" at bounding box center [448, 69] width 284 height 29
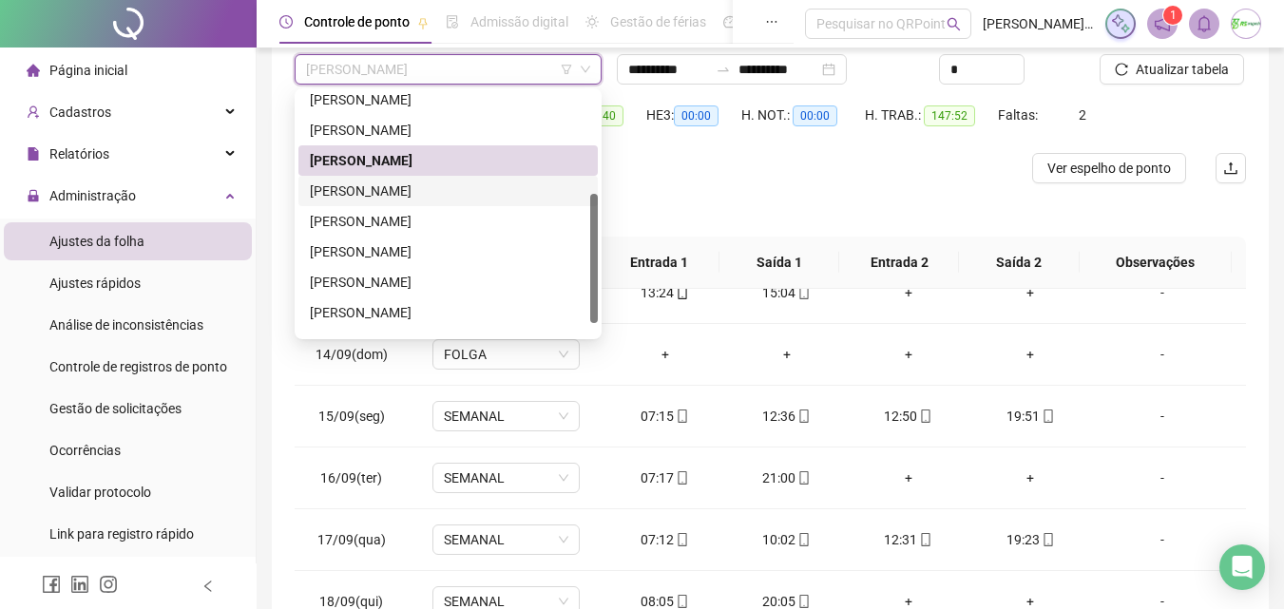
click at [466, 202] on div "[PERSON_NAME]" at bounding box center [447, 191] width 299 height 30
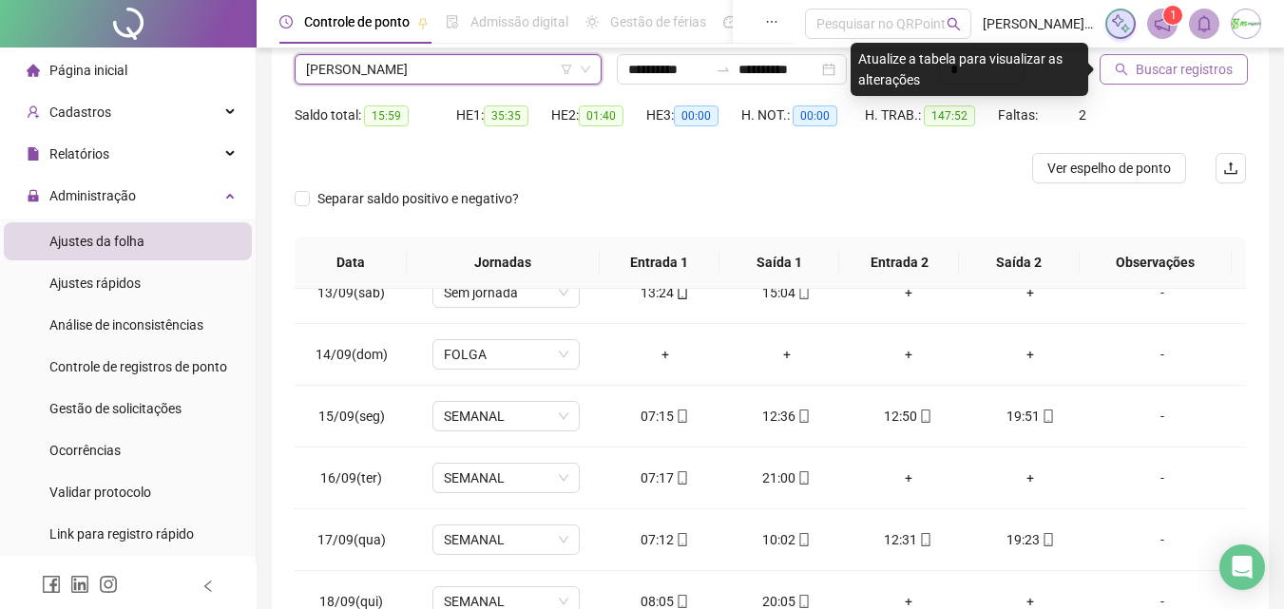
click at [1175, 64] on span "Buscar registros" at bounding box center [1183, 69] width 97 height 21
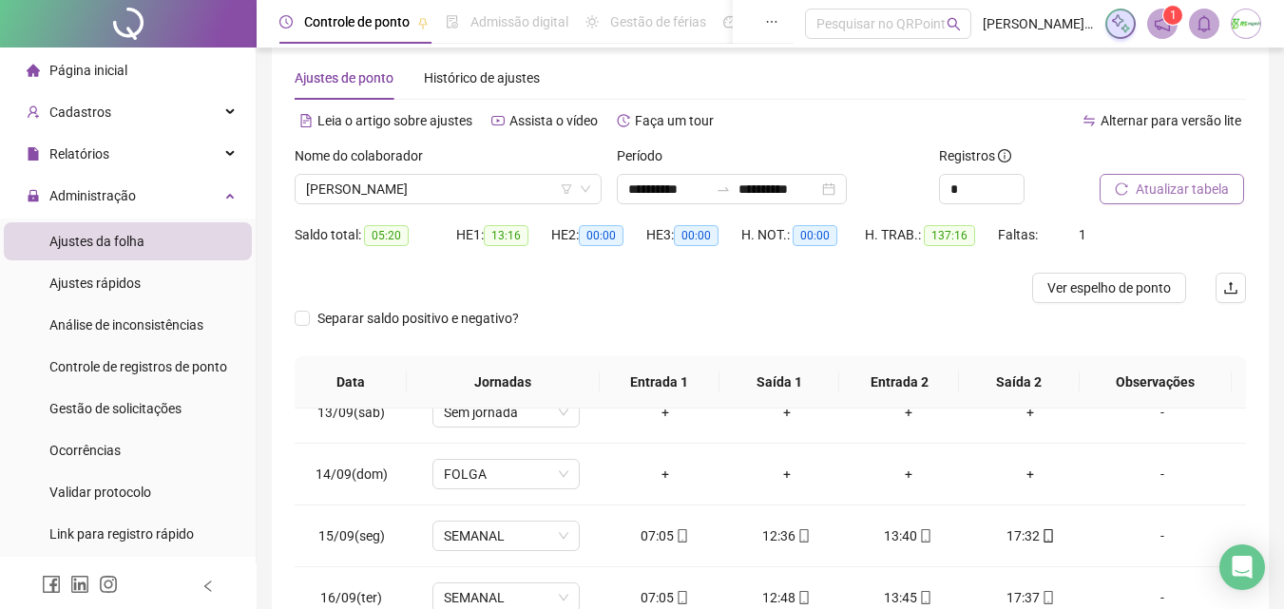
scroll to position [0, 0]
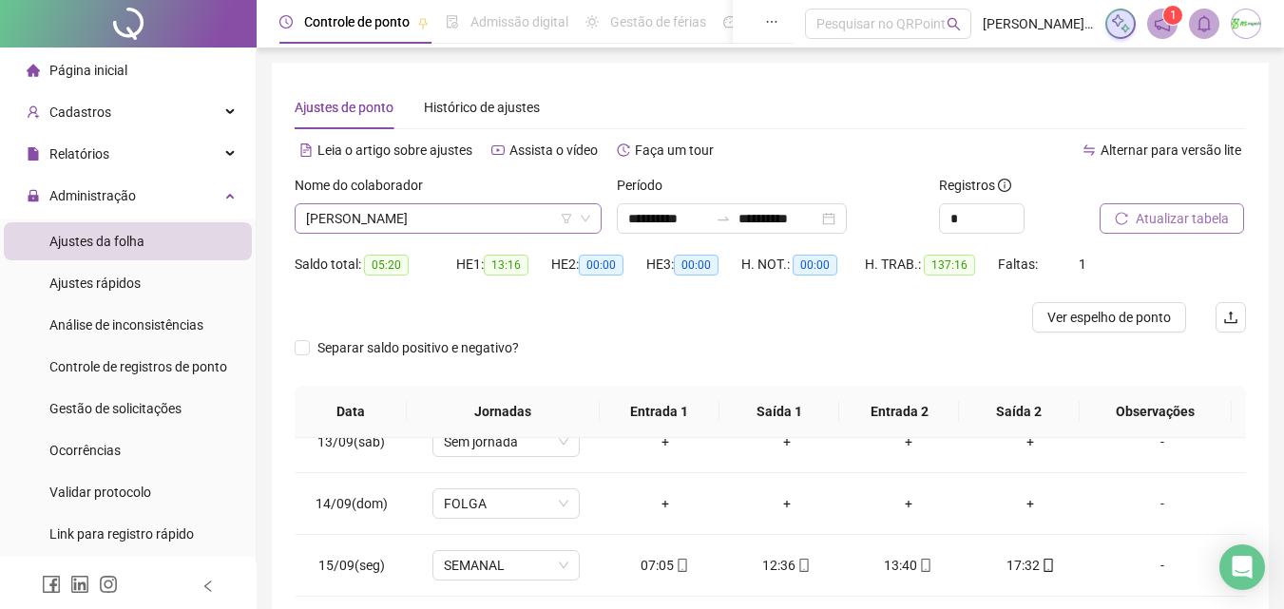
click at [507, 225] on span "[PERSON_NAME]" at bounding box center [448, 218] width 284 height 29
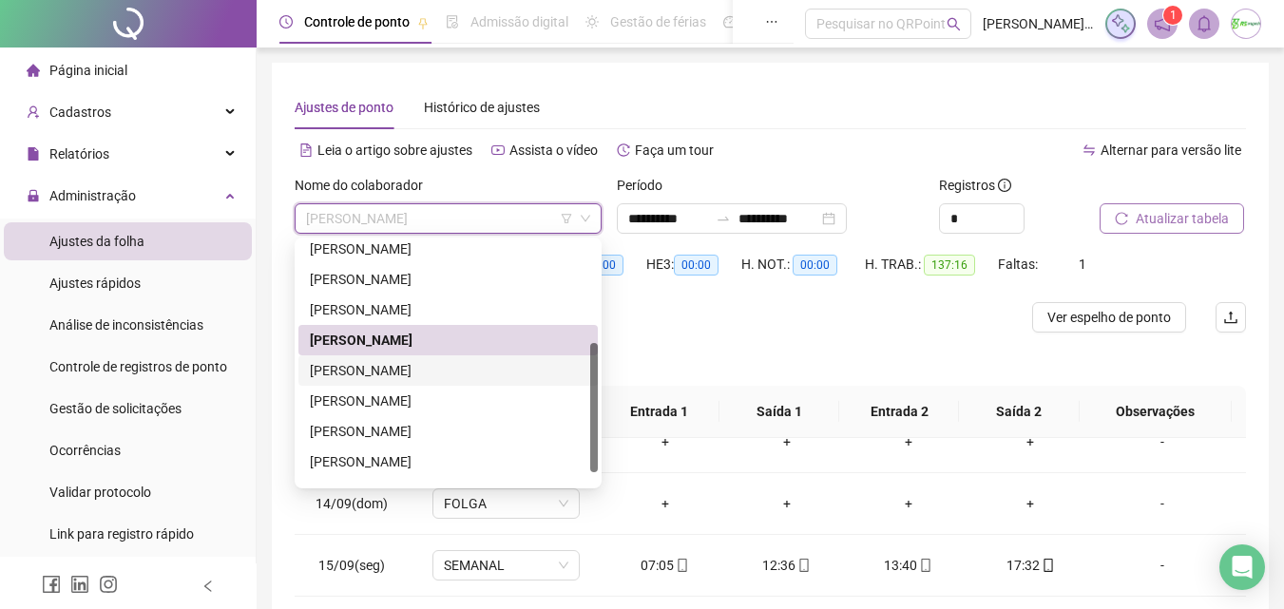
click at [498, 365] on div "[PERSON_NAME]" at bounding box center [448, 370] width 276 height 21
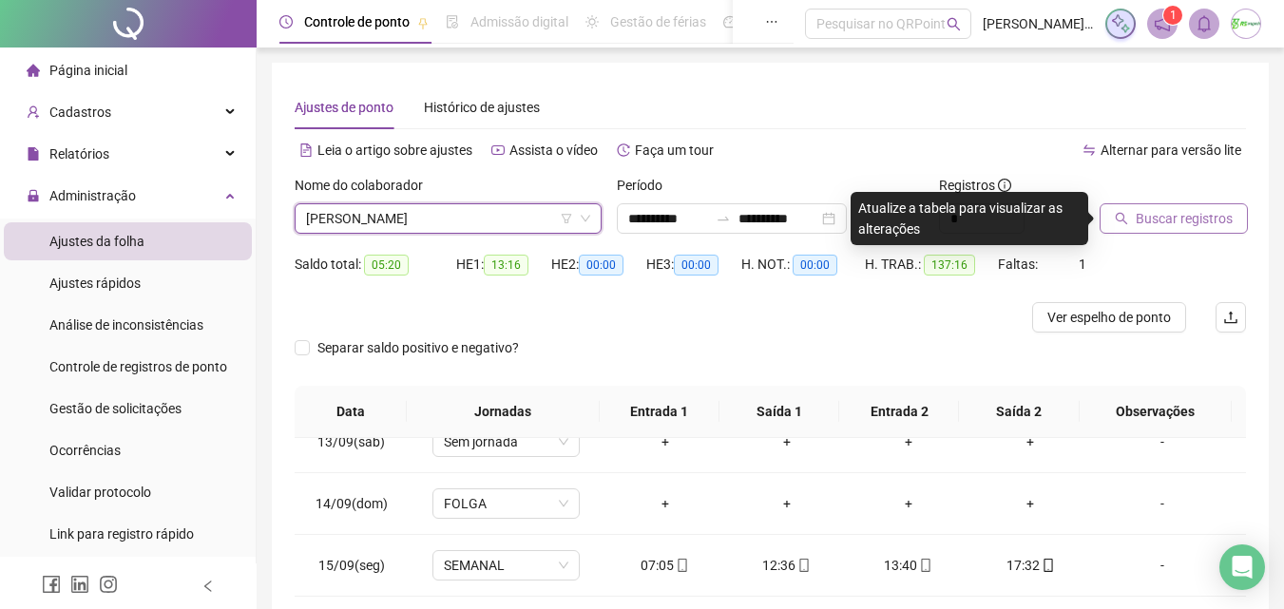
click at [1188, 213] on span "Buscar registros" at bounding box center [1183, 218] width 97 height 21
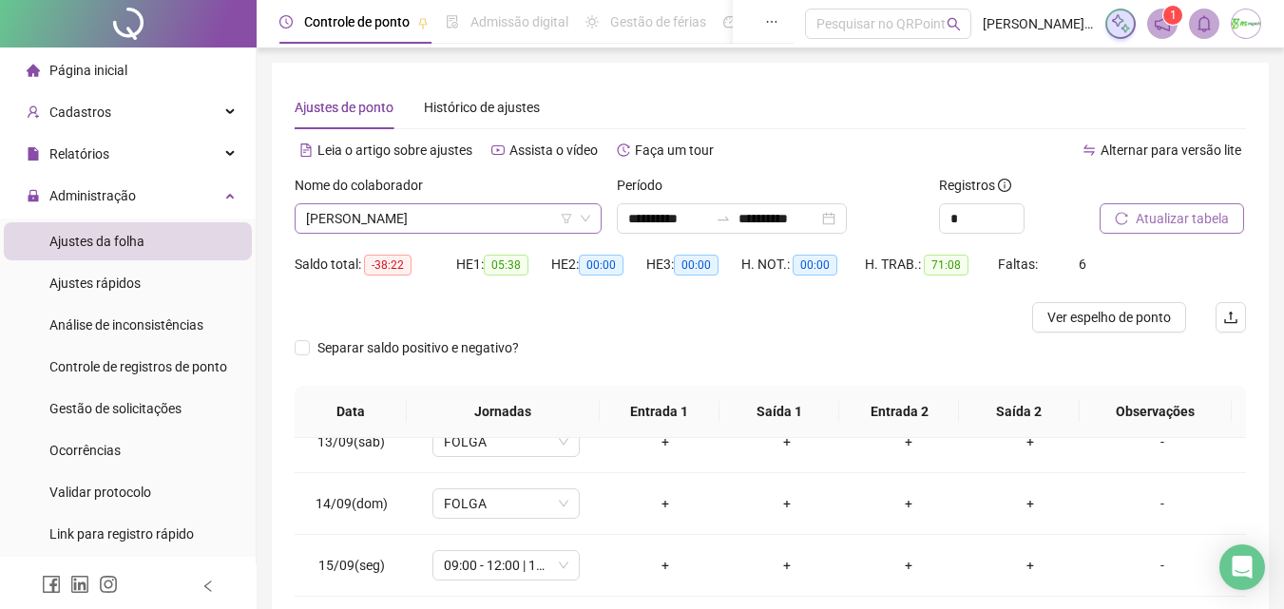
click at [531, 217] on span "[PERSON_NAME]" at bounding box center [448, 218] width 284 height 29
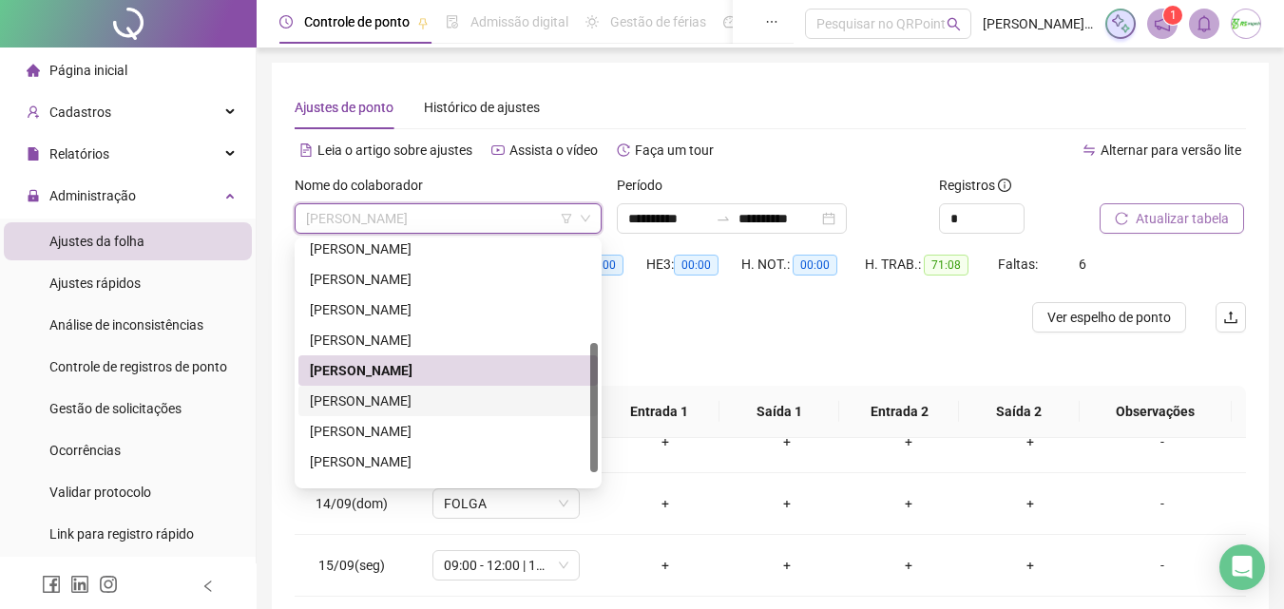
click at [492, 404] on div "[PERSON_NAME]" at bounding box center [448, 400] width 276 height 21
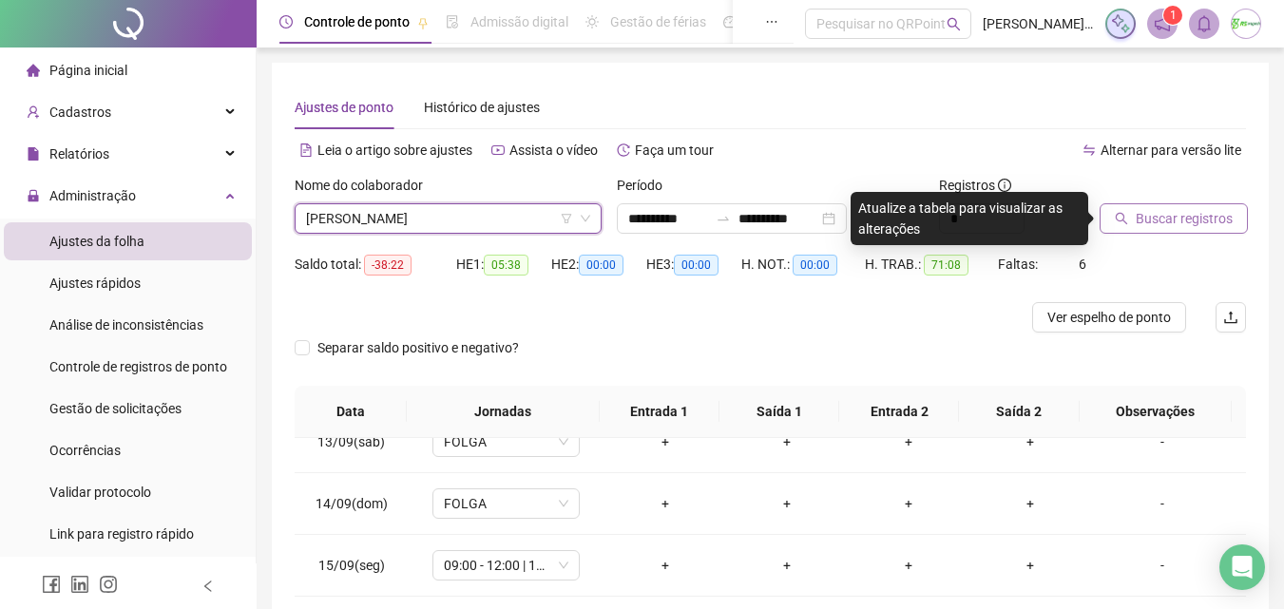
click at [1197, 219] on span "Buscar registros" at bounding box center [1183, 218] width 97 height 21
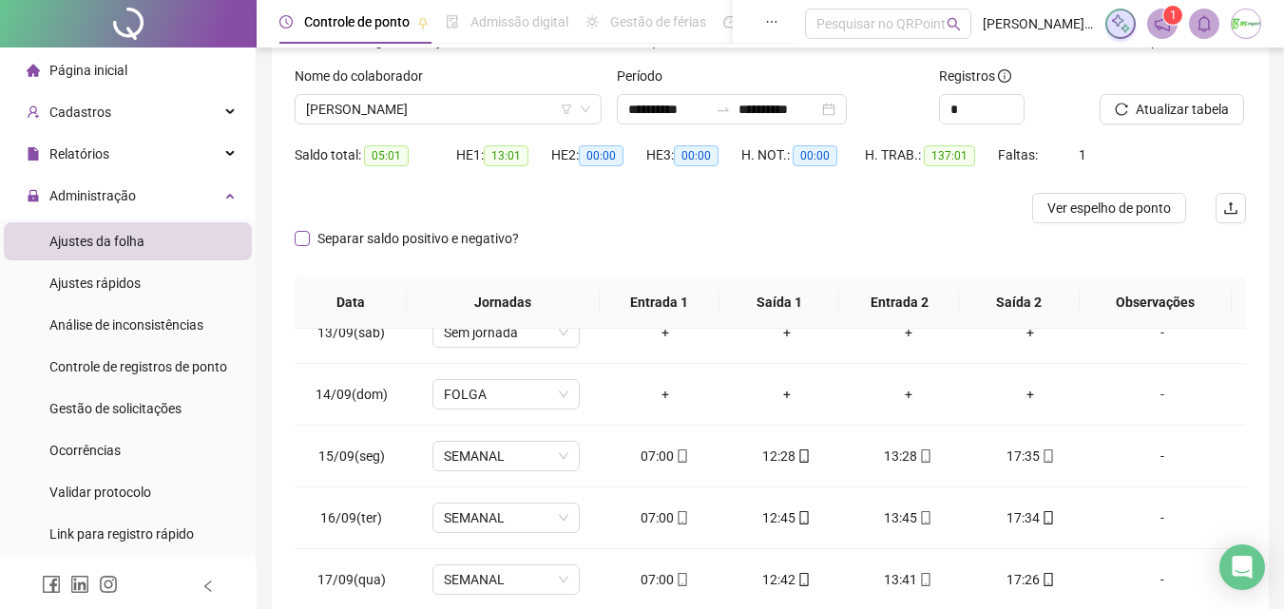
scroll to position [95, 0]
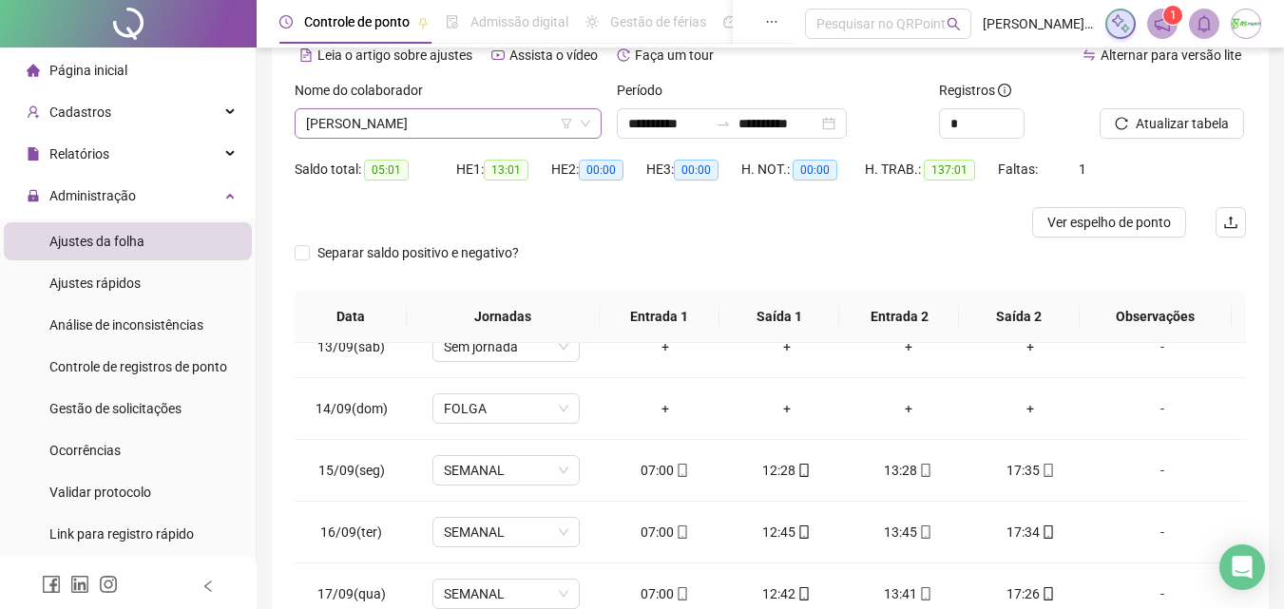
click at [516, 129] on span "[PERSON_NAME]" at bounding box center [448, 123] width 284 height 29
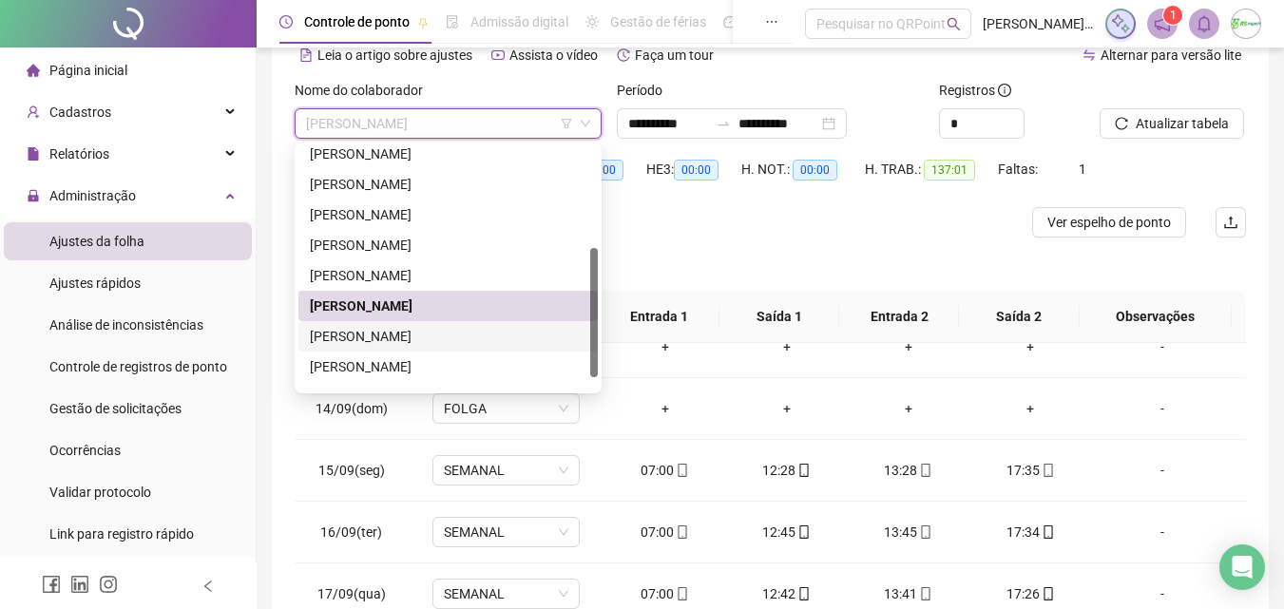
click at [507, 338] on div "[PERSON_NAME]" at bounding box center [448, 336] width 276 height 21
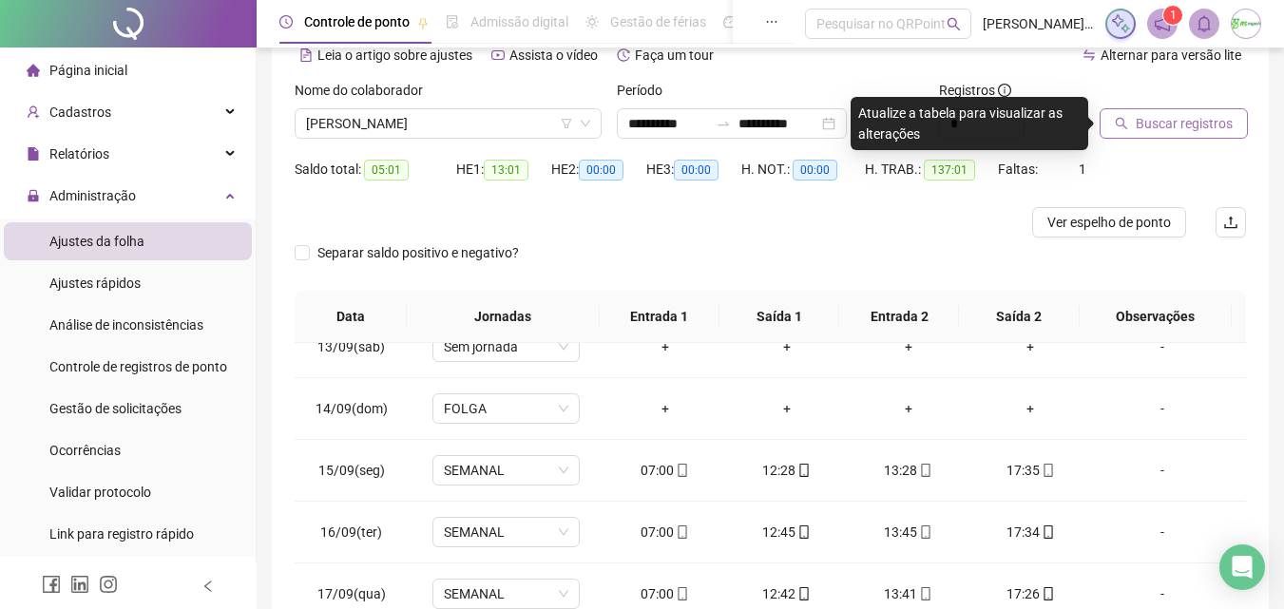
click at [1189, 126] on span "Buscar registros" at bounding box center [1183, 123] width 97 height 21
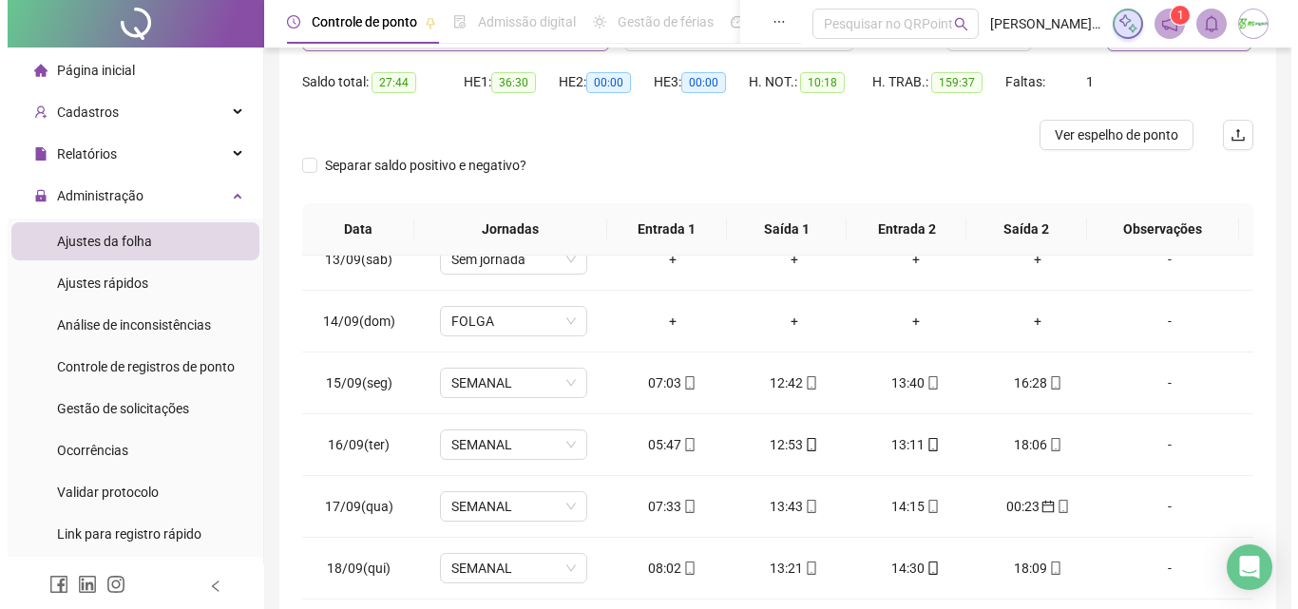
scroll to position [149, 0]
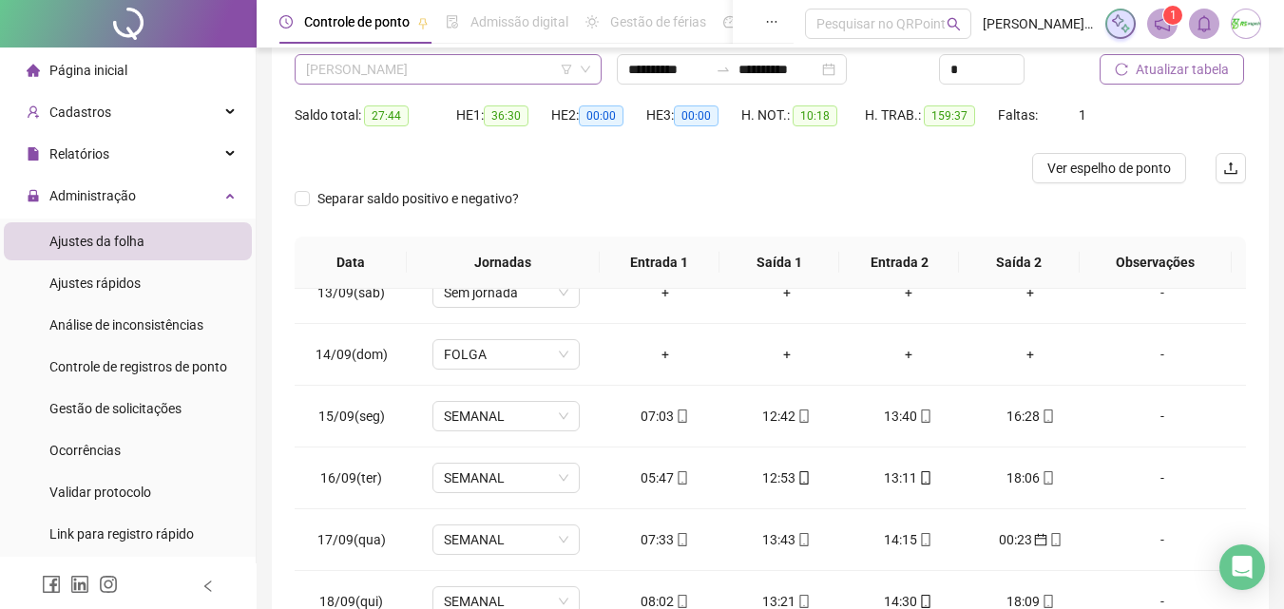
click at [517, 66] on span "[PERSON_NAME]" at bounding box center [448, 69] width 284 height 29
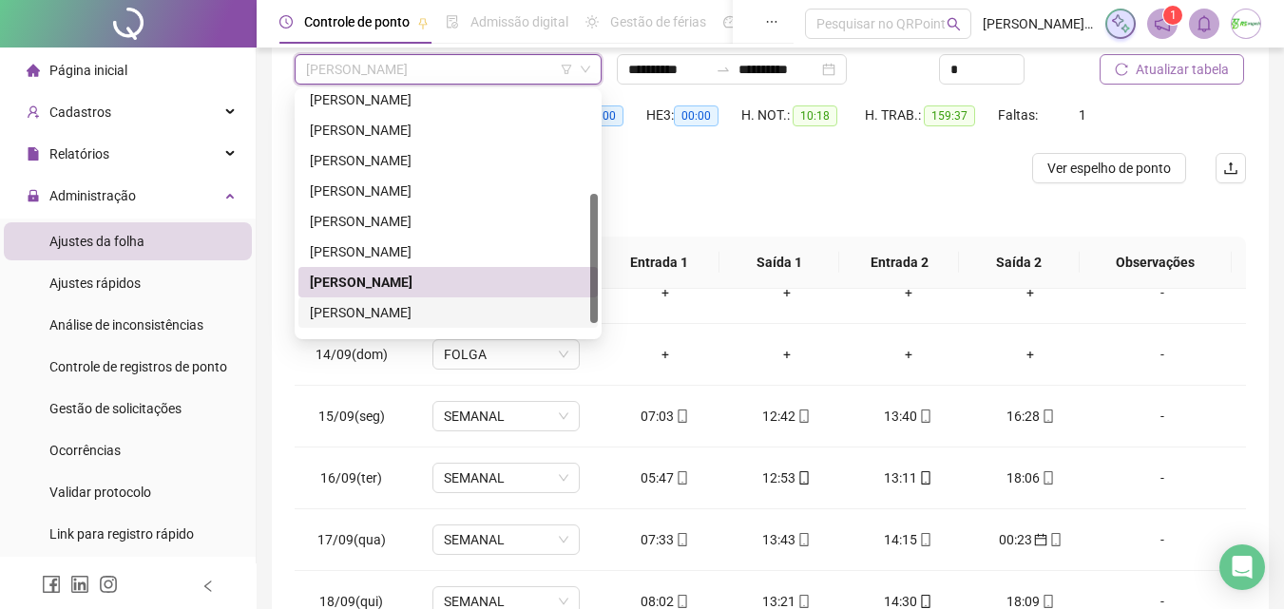
click at [469, 310] on div "[PERSON_NAME]" at bounding box center [448, 312] width 276 height 21
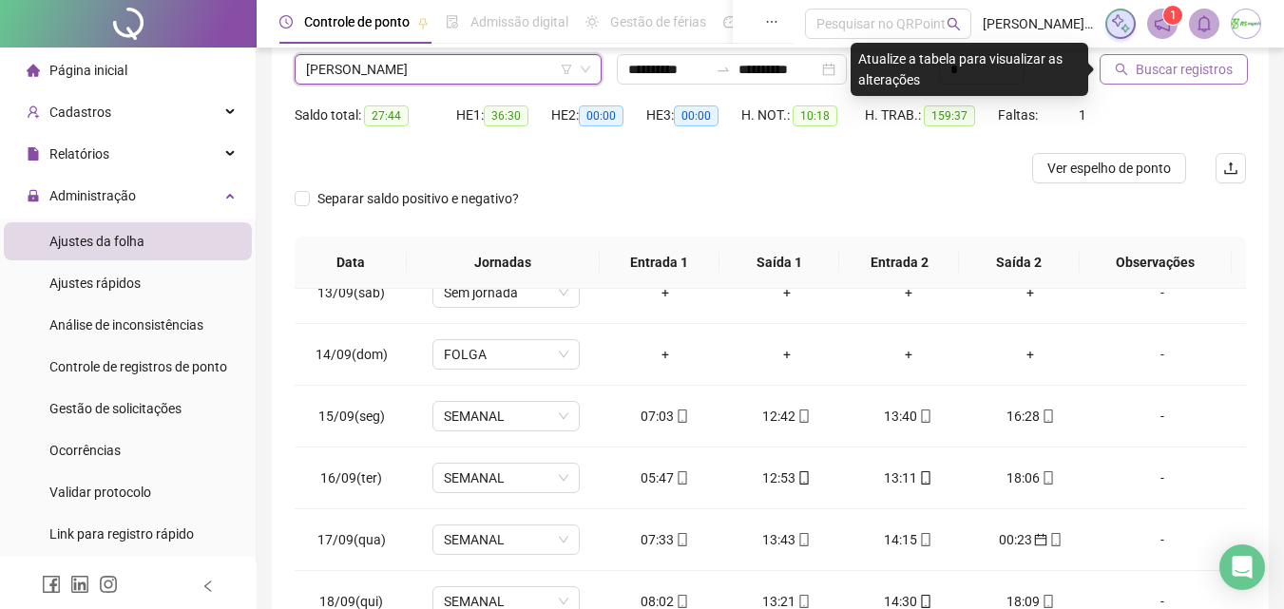
click at [1226, 73] on span "Buscar registros" at bounding box center [1183, 69] width 97 height 21
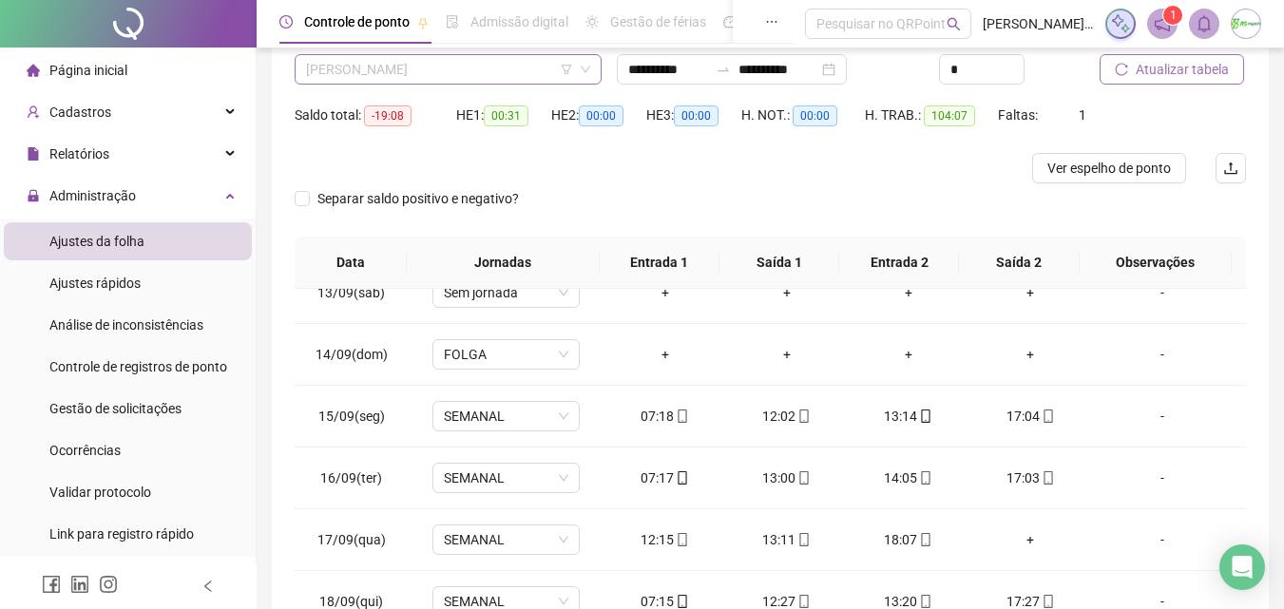
click at [506, 80] on span "[PERSON_NAME]" at bounding box center [448, 69] width 284 height 29
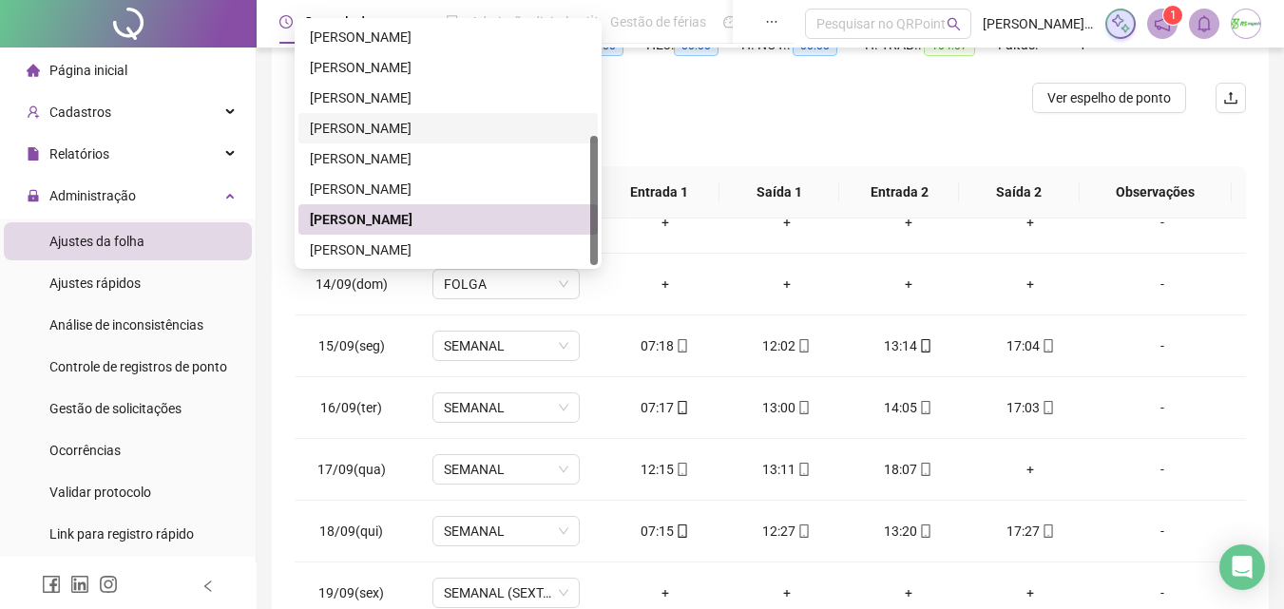
scroll to position [244, 0]
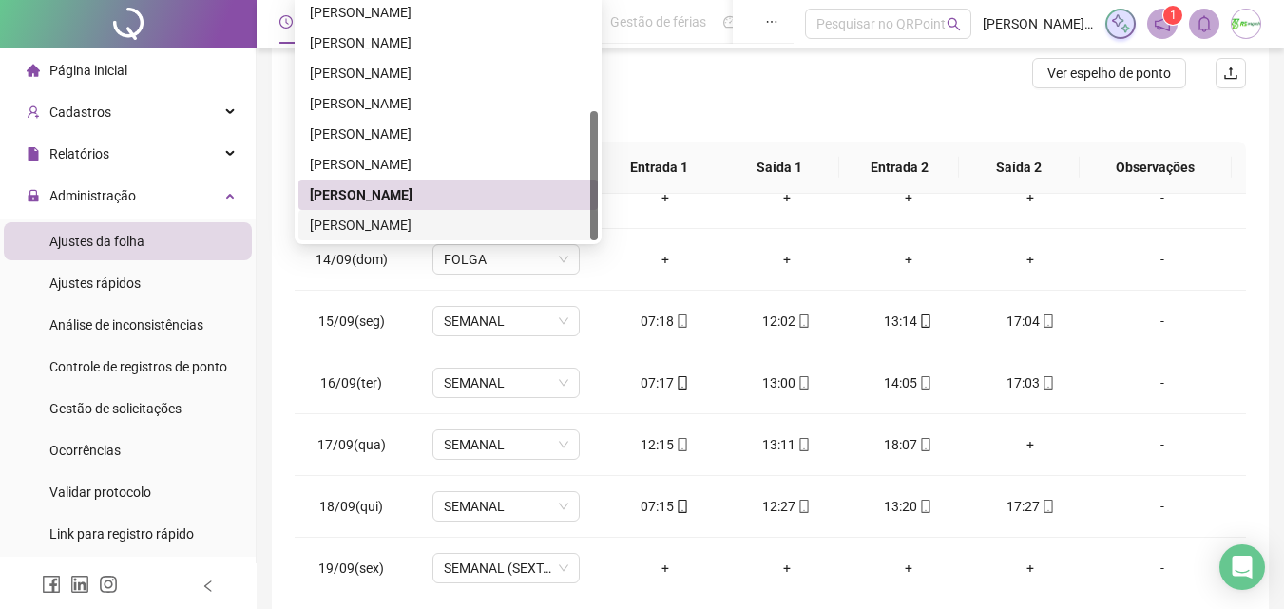
click at [472, 216] on div "[PERSON_NAME]" at bounding box center [448, 225] width 276 height 21
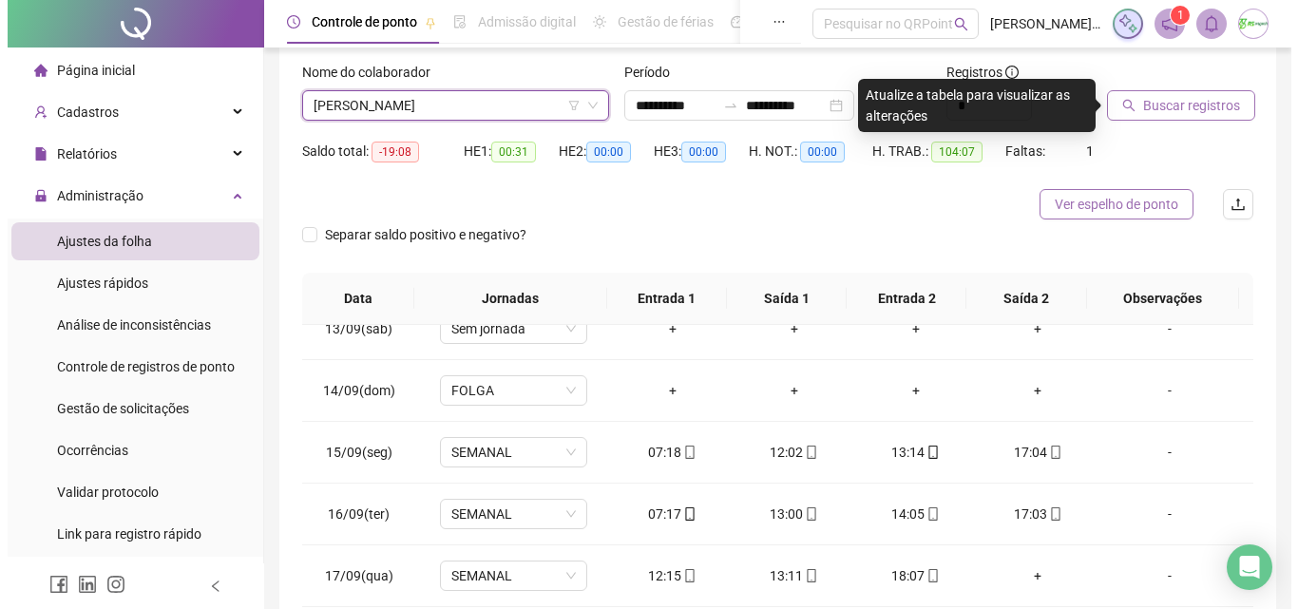
scroll to position [54, 0]
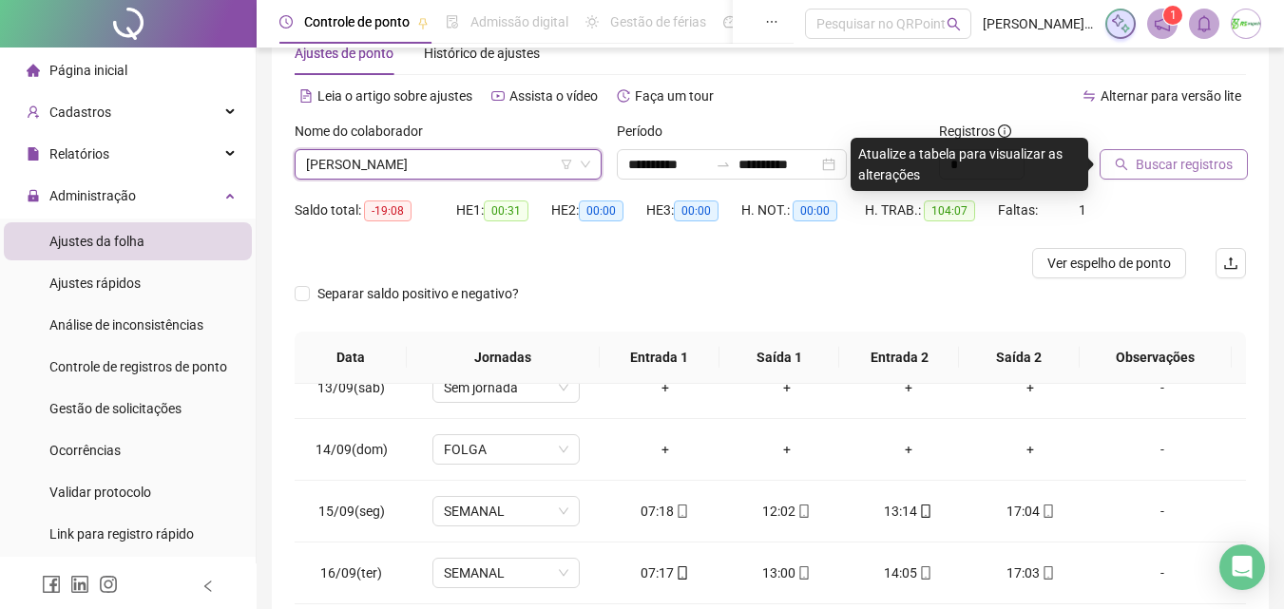
click at [1189, 152] on button "Buscar registros" at bounding box center [1173, 164] width 148 height 30
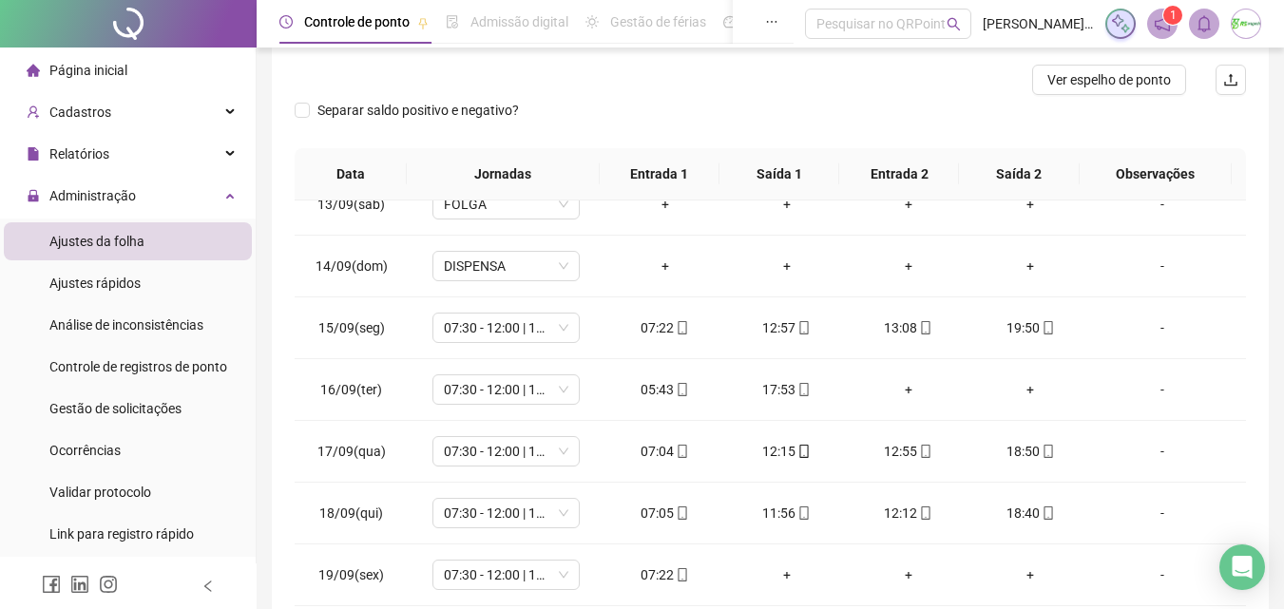
scroll to position [244, 0]
